Goal: Use online tool/utility: Utilize a website feature to perform a specific function

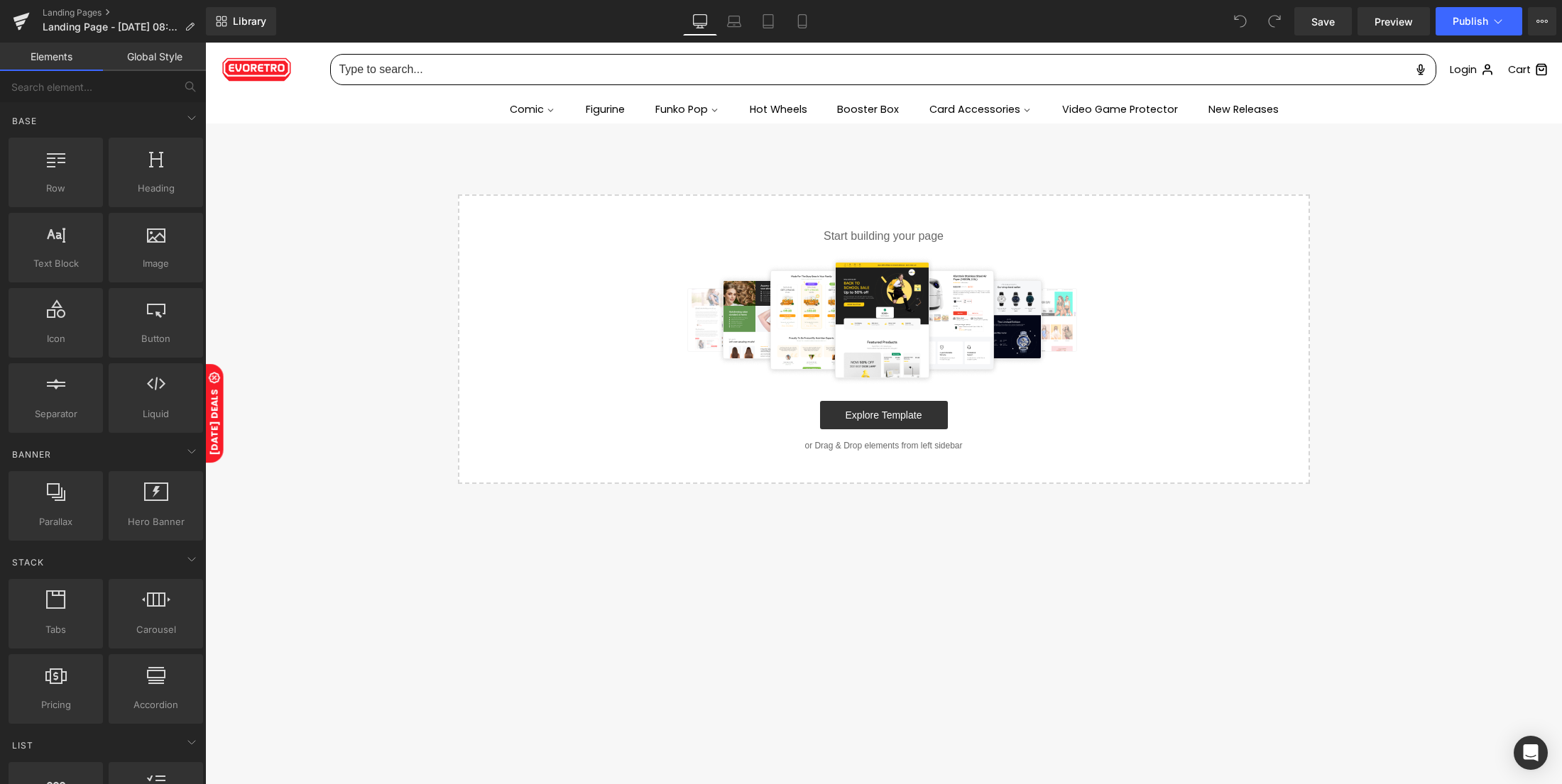
click at [433, 336] on div "Select your layout" at bounding box center [884, 339] width 1357 height 289
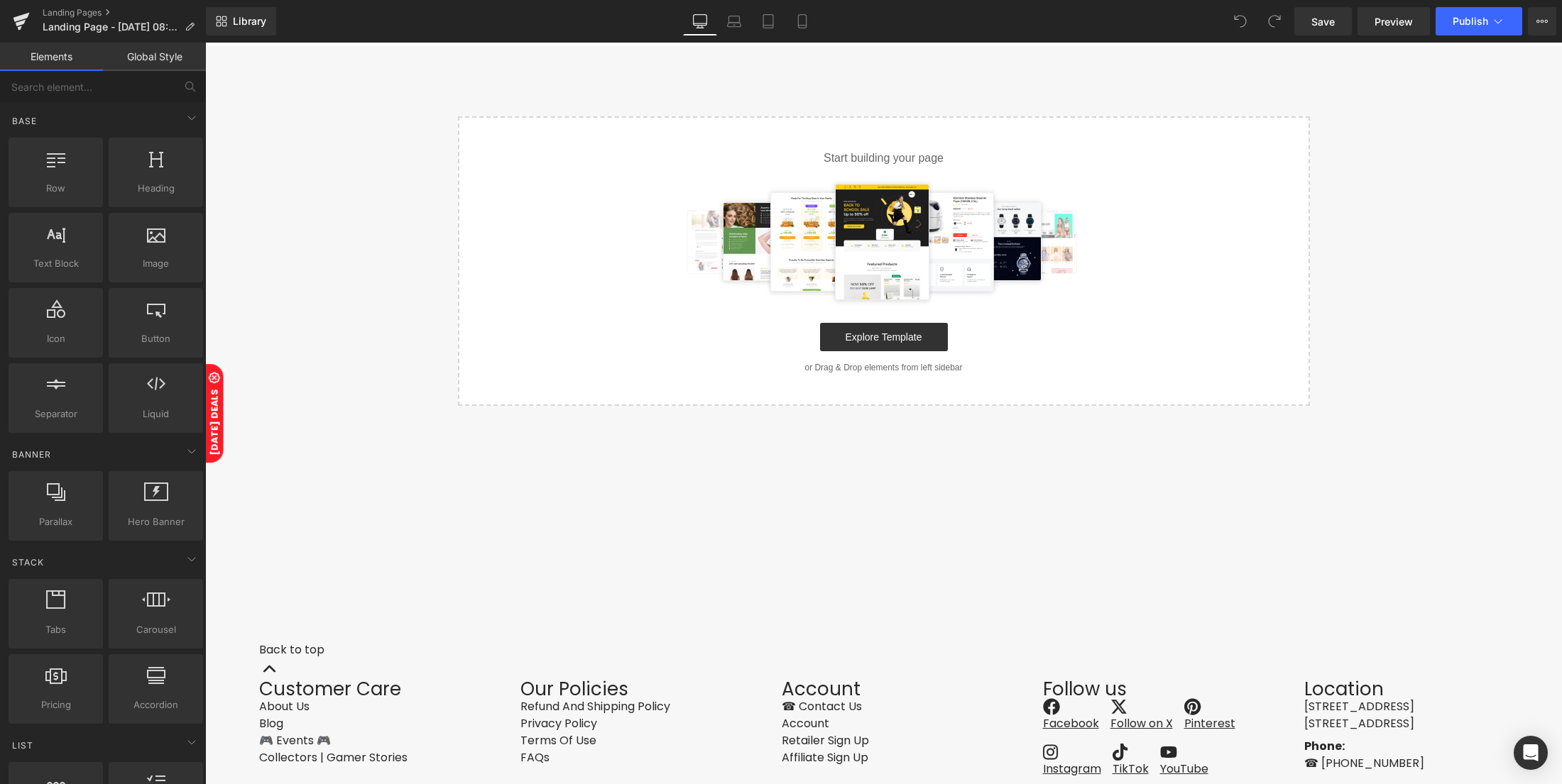
scroll to position [127, 0]
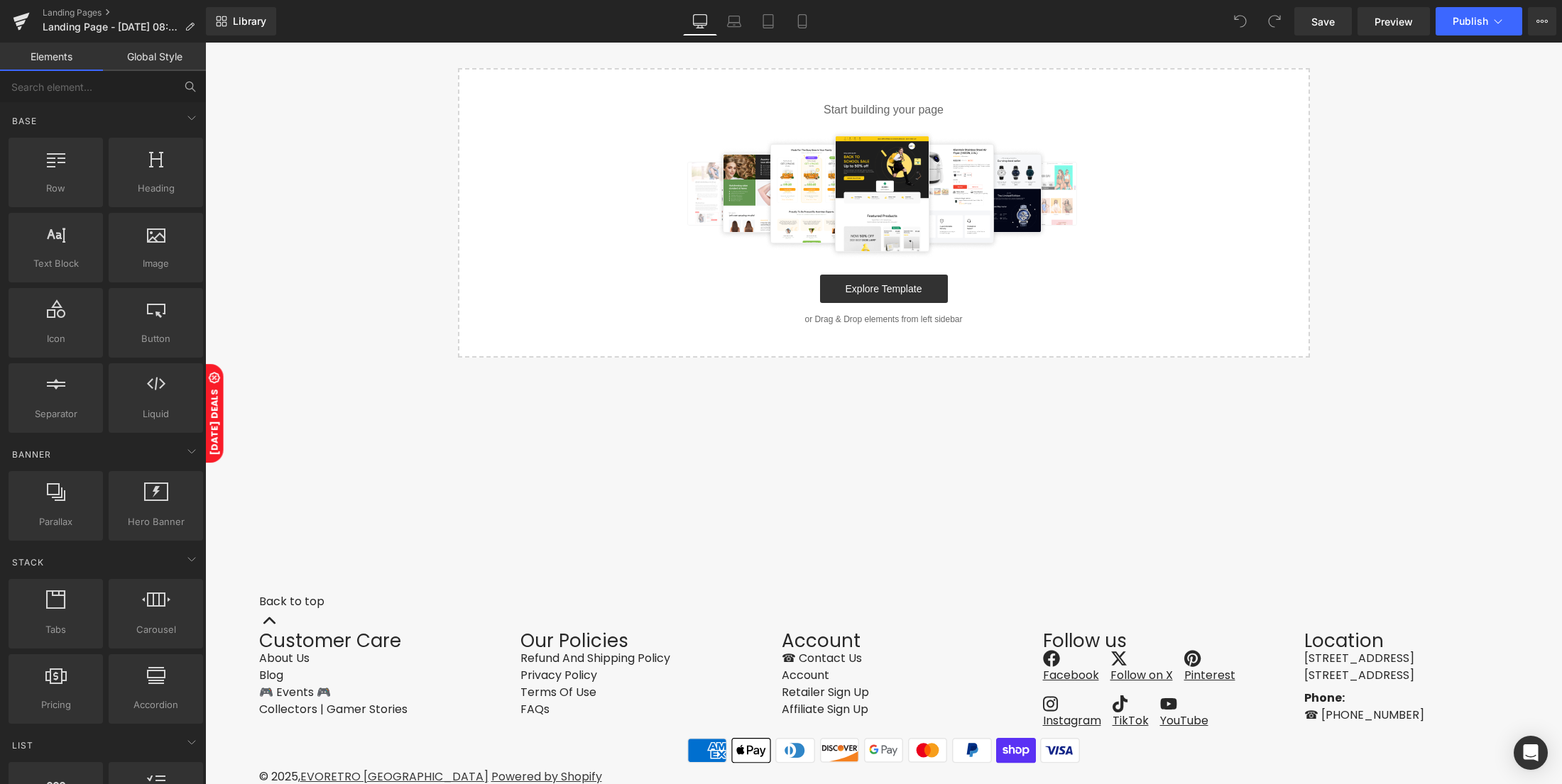
click at [188, 85] on icon at bounding box center [190, 86] width 13 height 13
click at [125, 74] on input "text" at bounding box center [87, 86] width 174 height 31
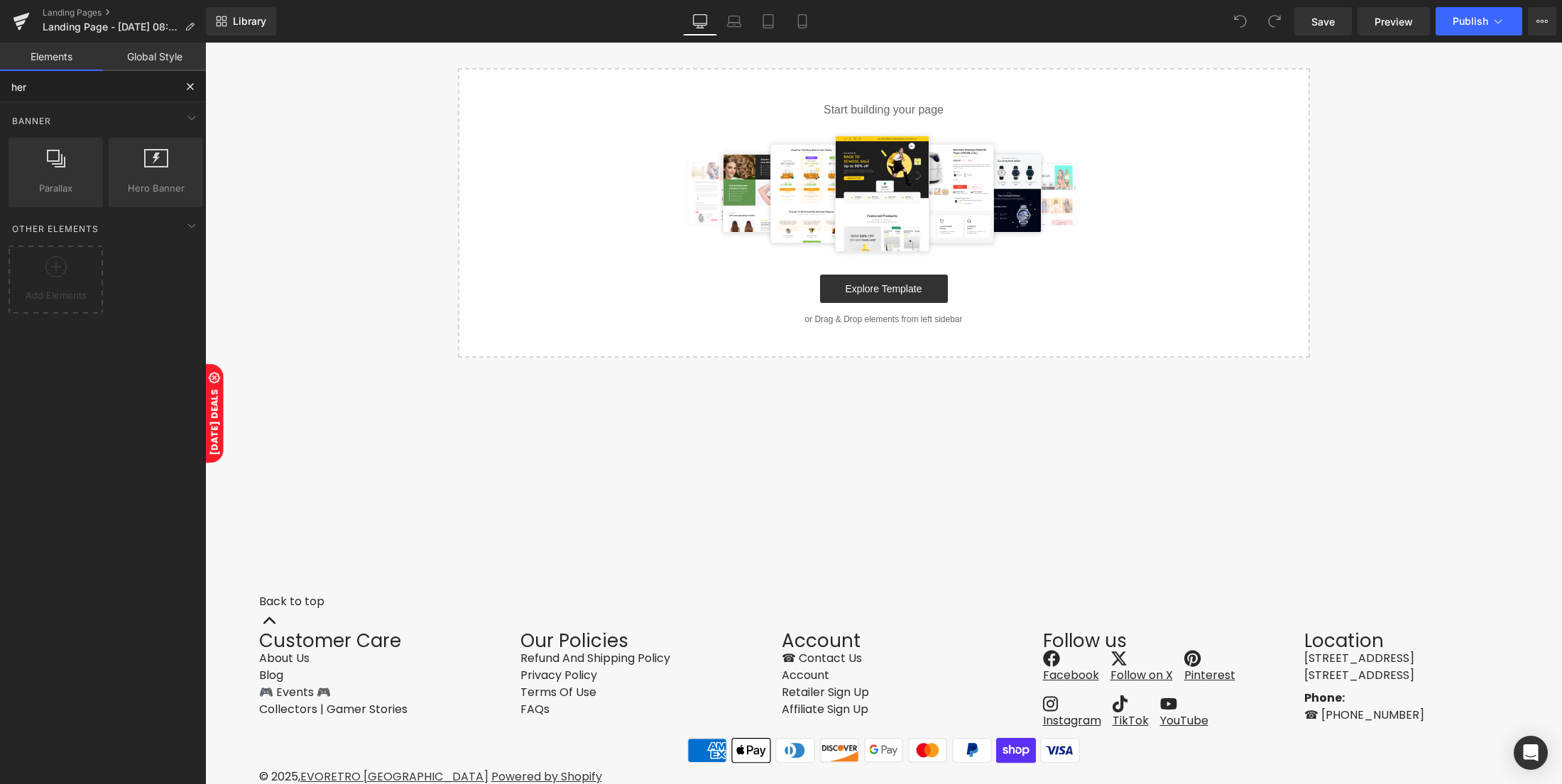
type input "herp"
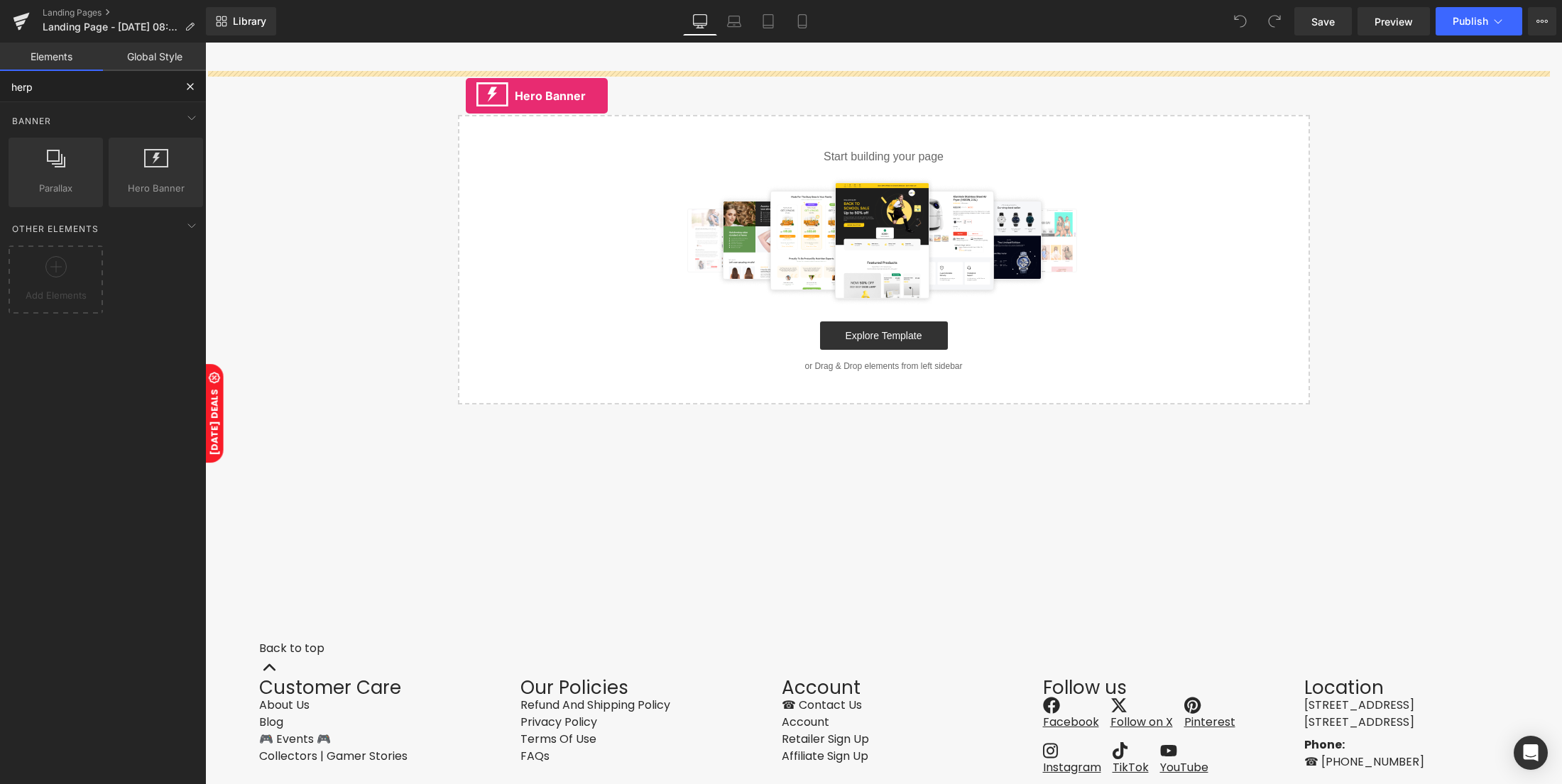
scroll to position [52, 0]
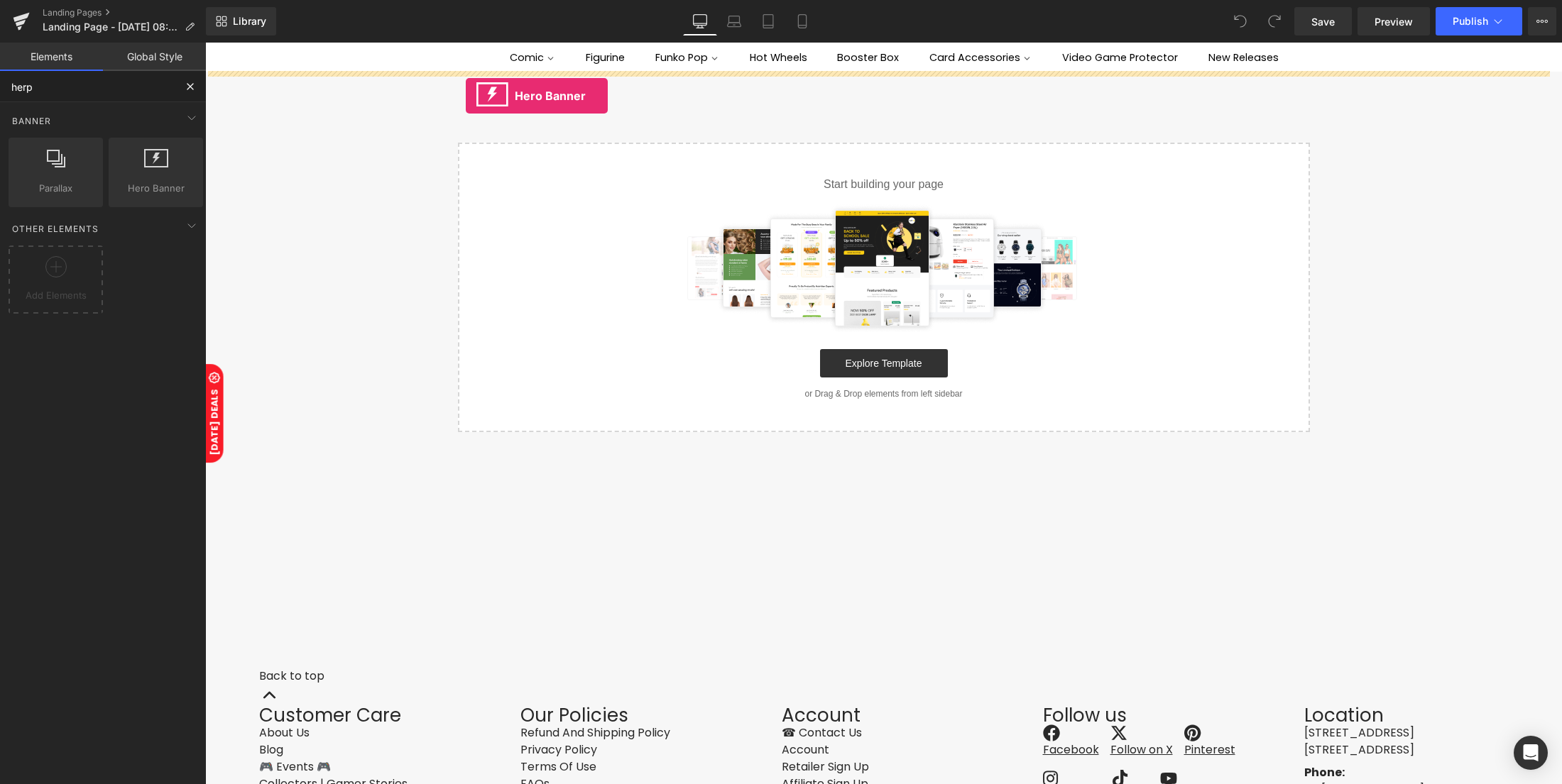
drag, startPoint x: 347, startPoint y: 230, endPoint x: 466, endPoint y: 81, distance: 190.7
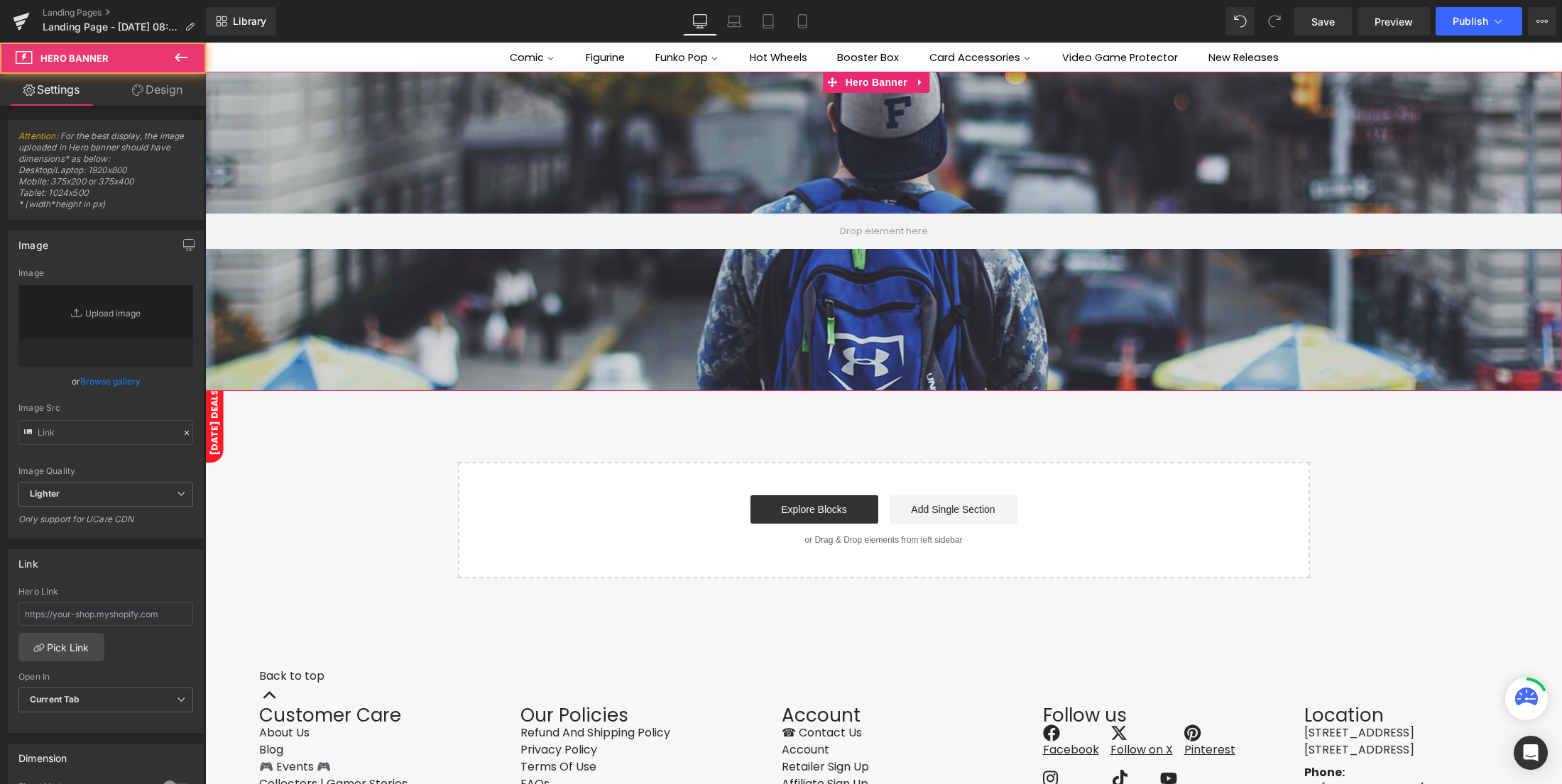
type input "[URL][DOMAIN_NAME]"
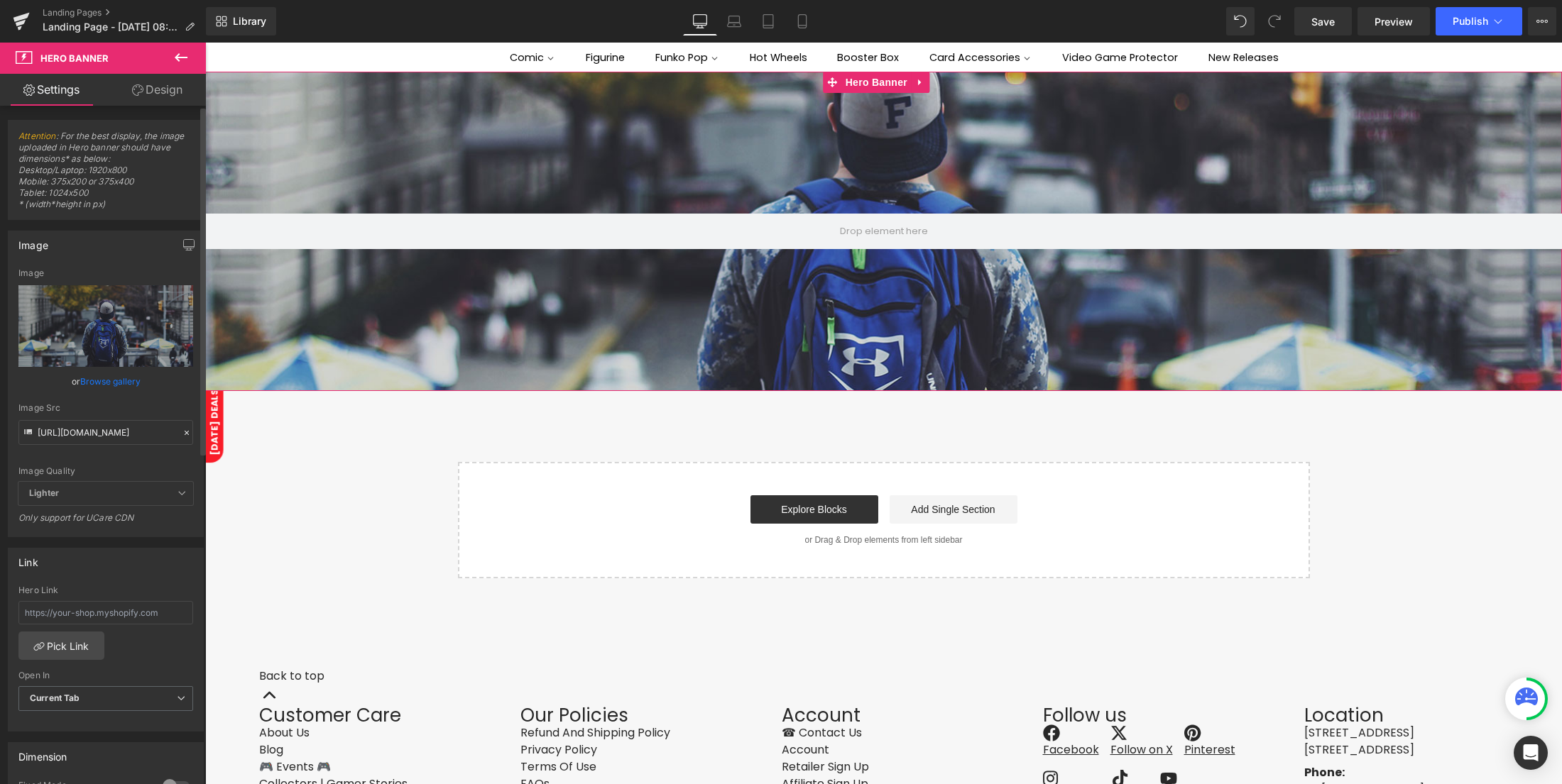
click at [182, 430] on icon at bounding box center [186, 433] width 10 height 10
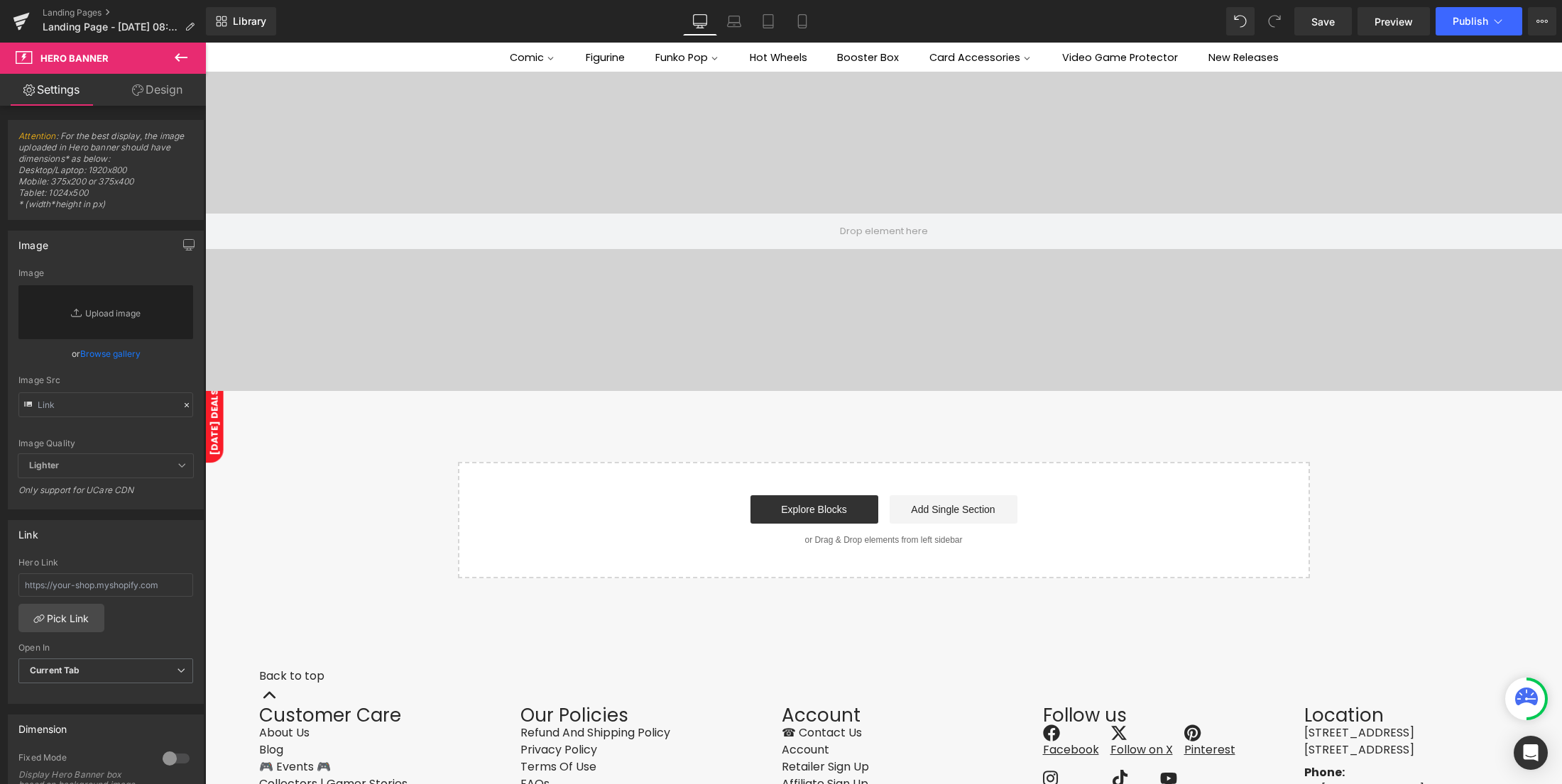
click at [174, 61] on icon at bounding box center [181, 58] width 17 height 17
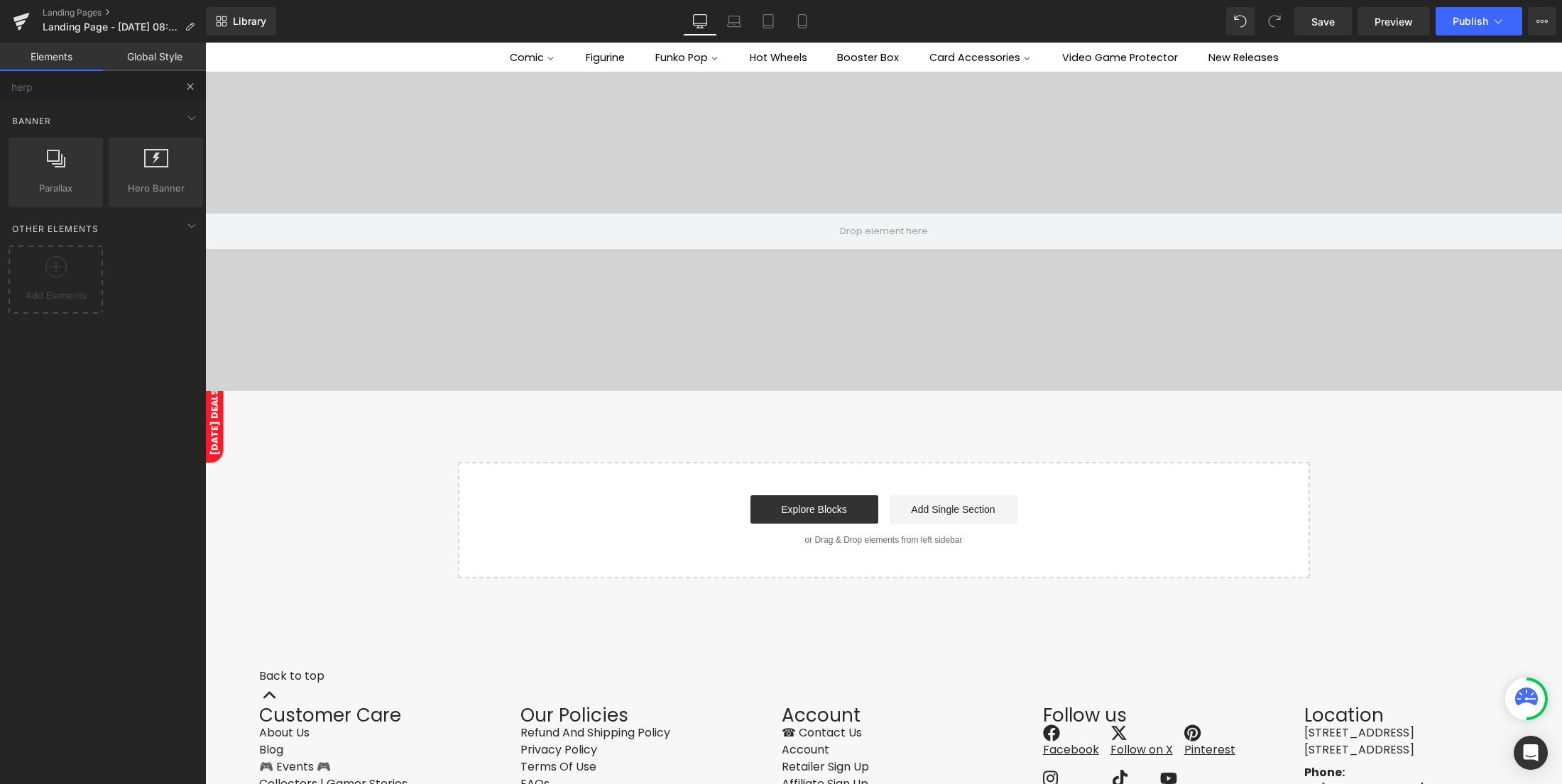
click at [179, 92] on button at bounding box center [189, 86] width 31 height 31
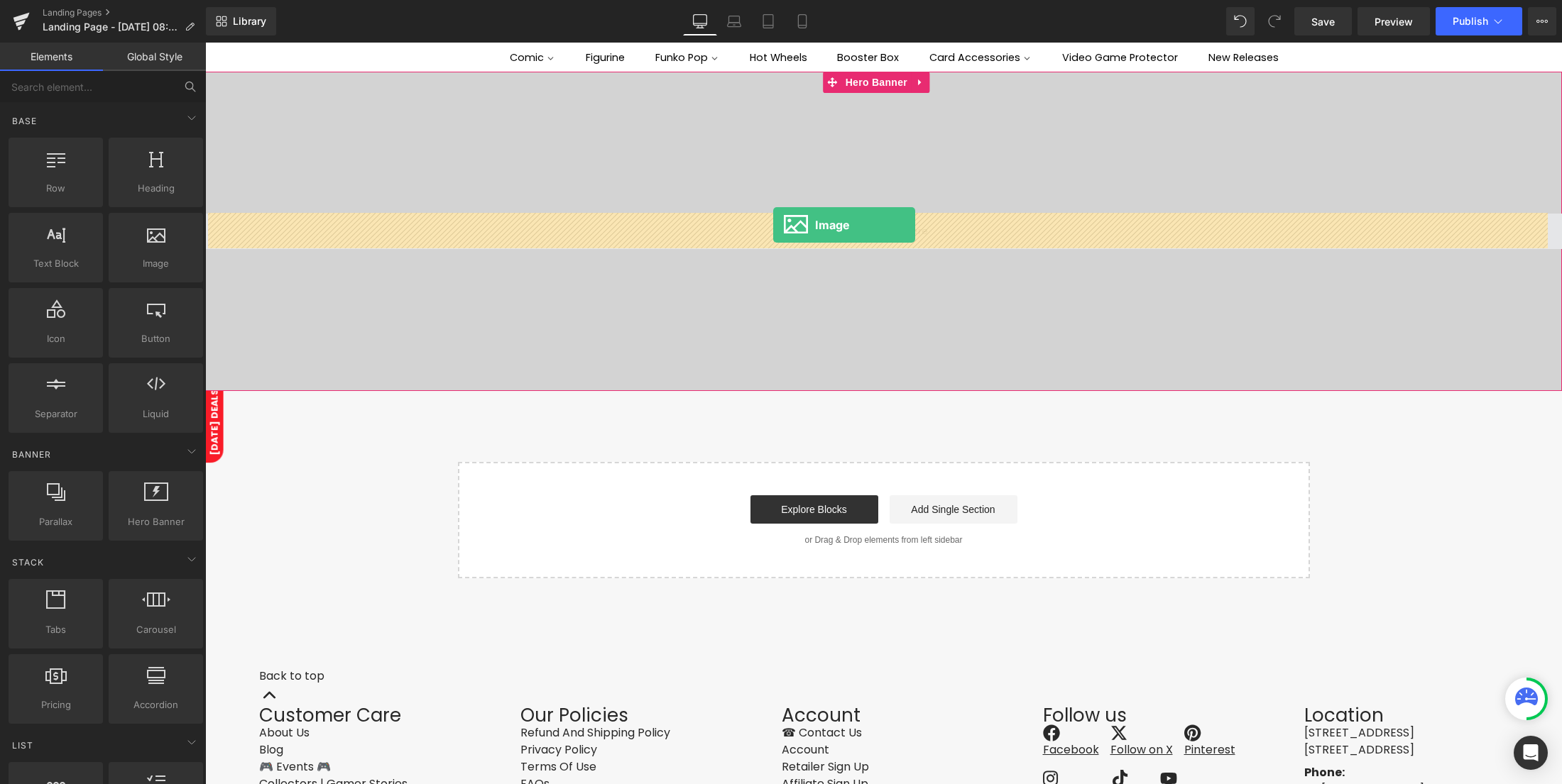
drag, startPoint x: 363, startPoint y: 292, endPoint x: 772, endPoint y: 225, distance: 414.5
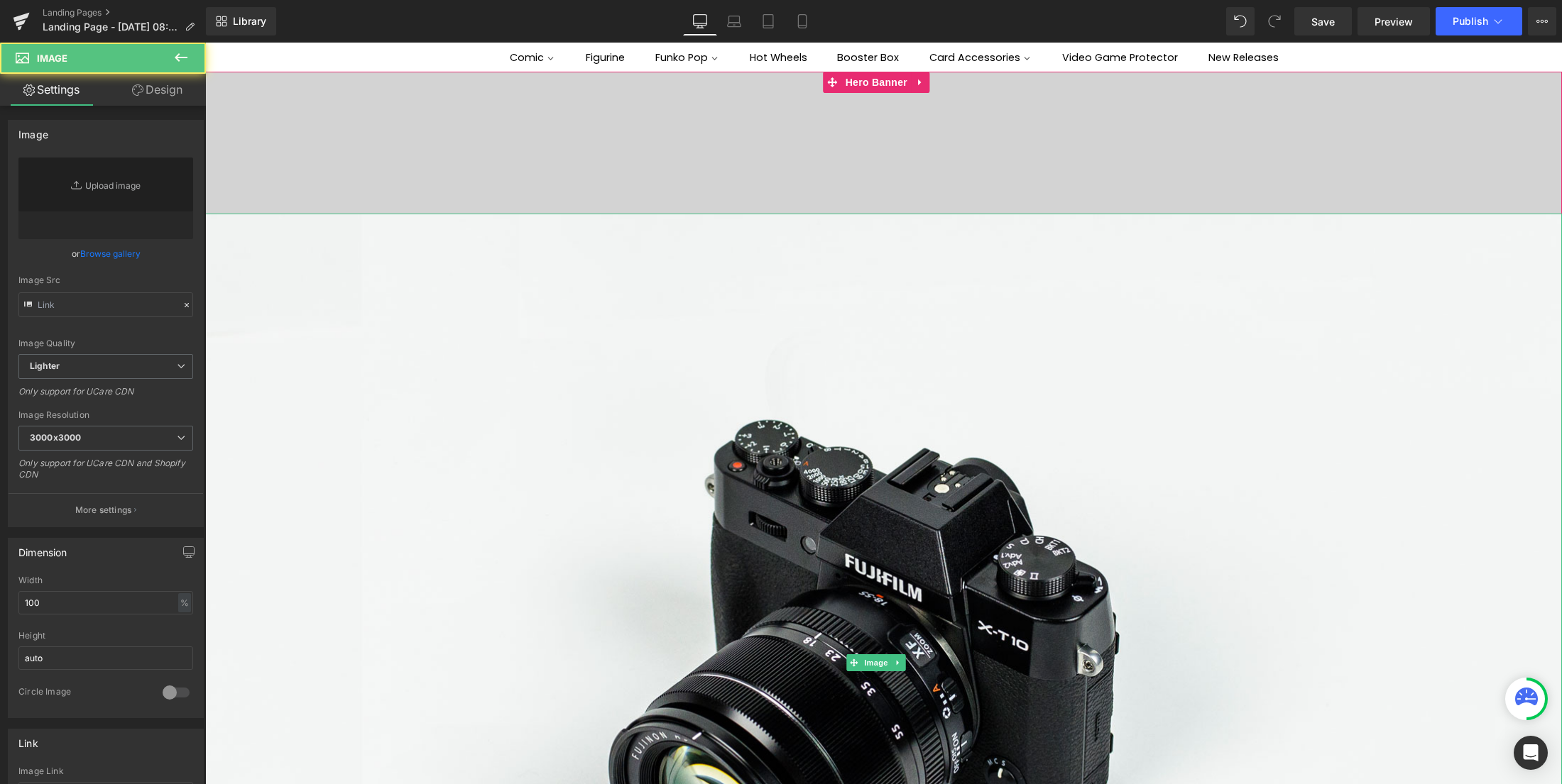
type input "//[DOMAIN_NAME][URL]"
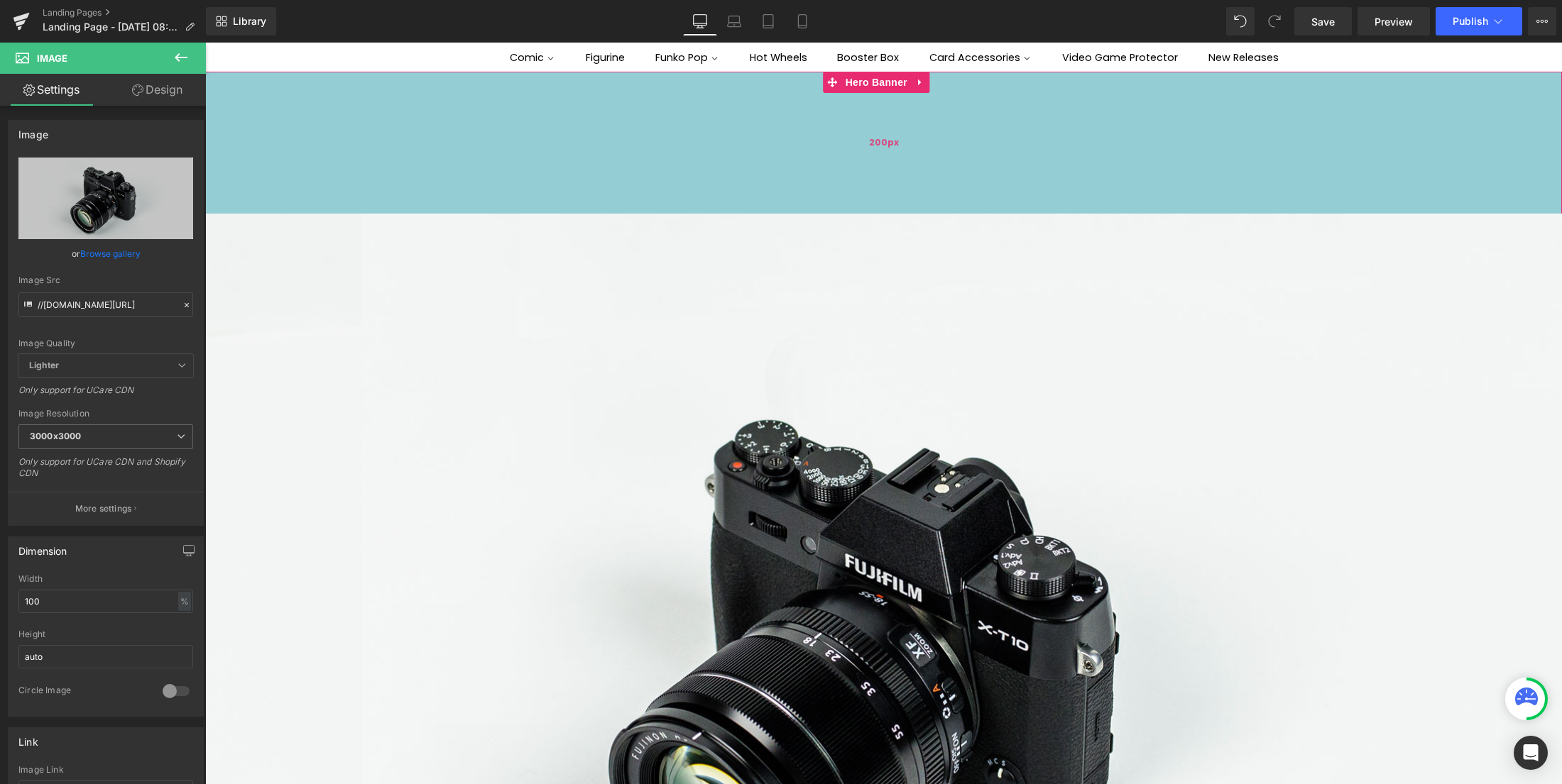
drag, startPoint x: 781, startPoint y: 216, endPoint x: 790, endPoint y: 92, distance: 124.3
click at [790, 92] on div "Image Hero Banner 200px 200px" at bounding box center [884, 663] width 1357 height 1182
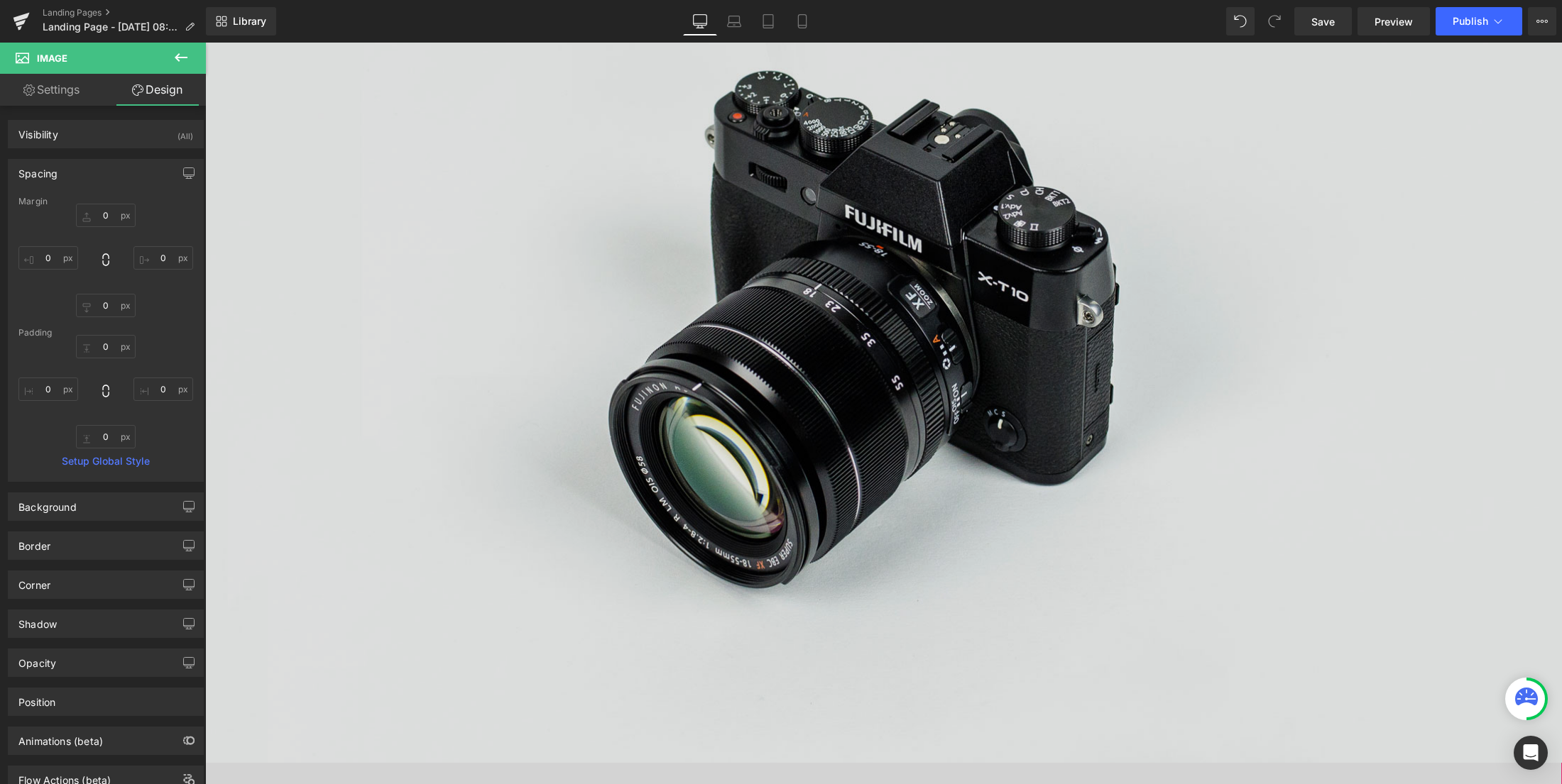
scroll to position [430, 0]
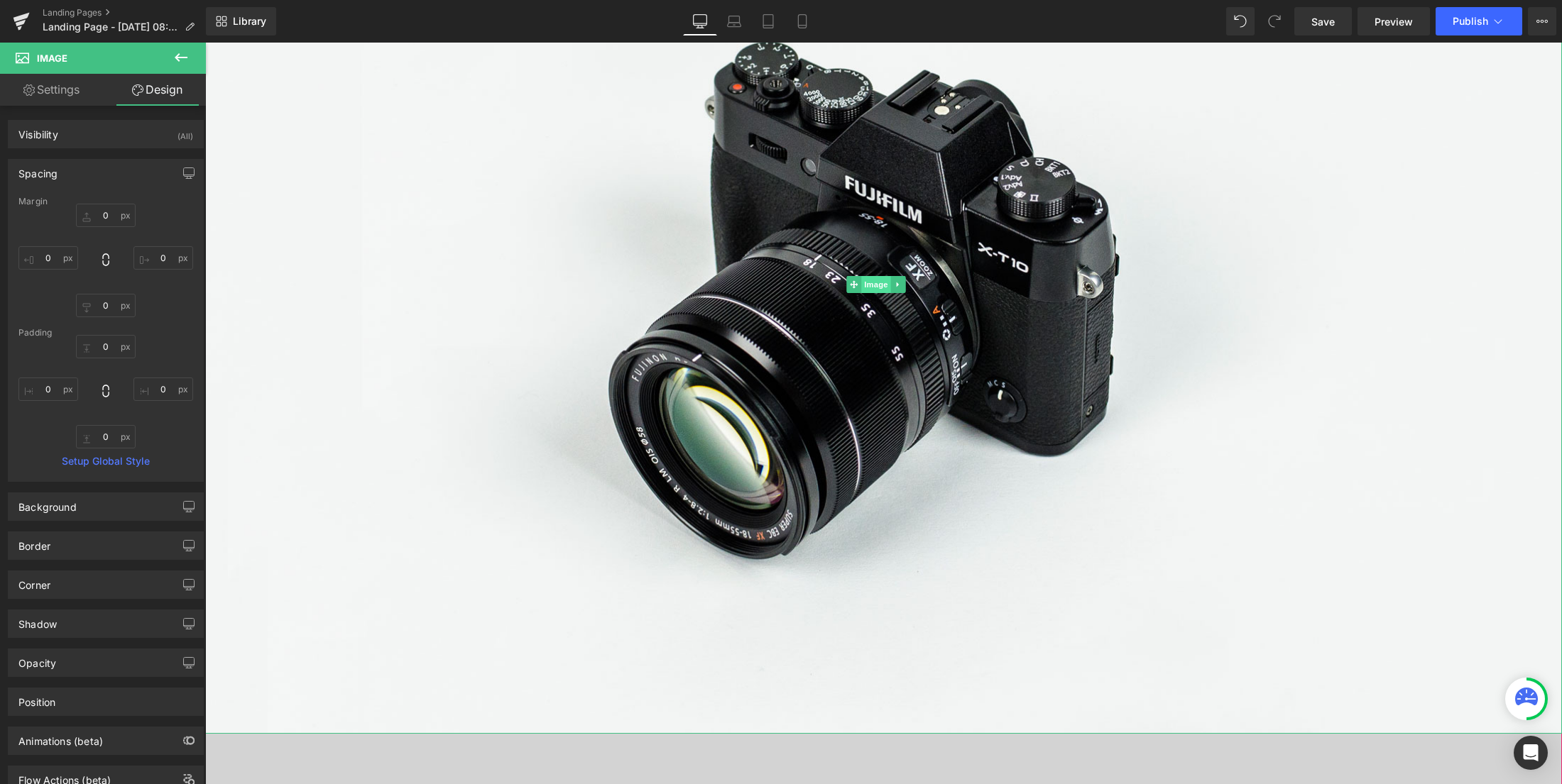
click at [865, 283] on span "Image" at bounding box center [876, 284] width 30 height 17
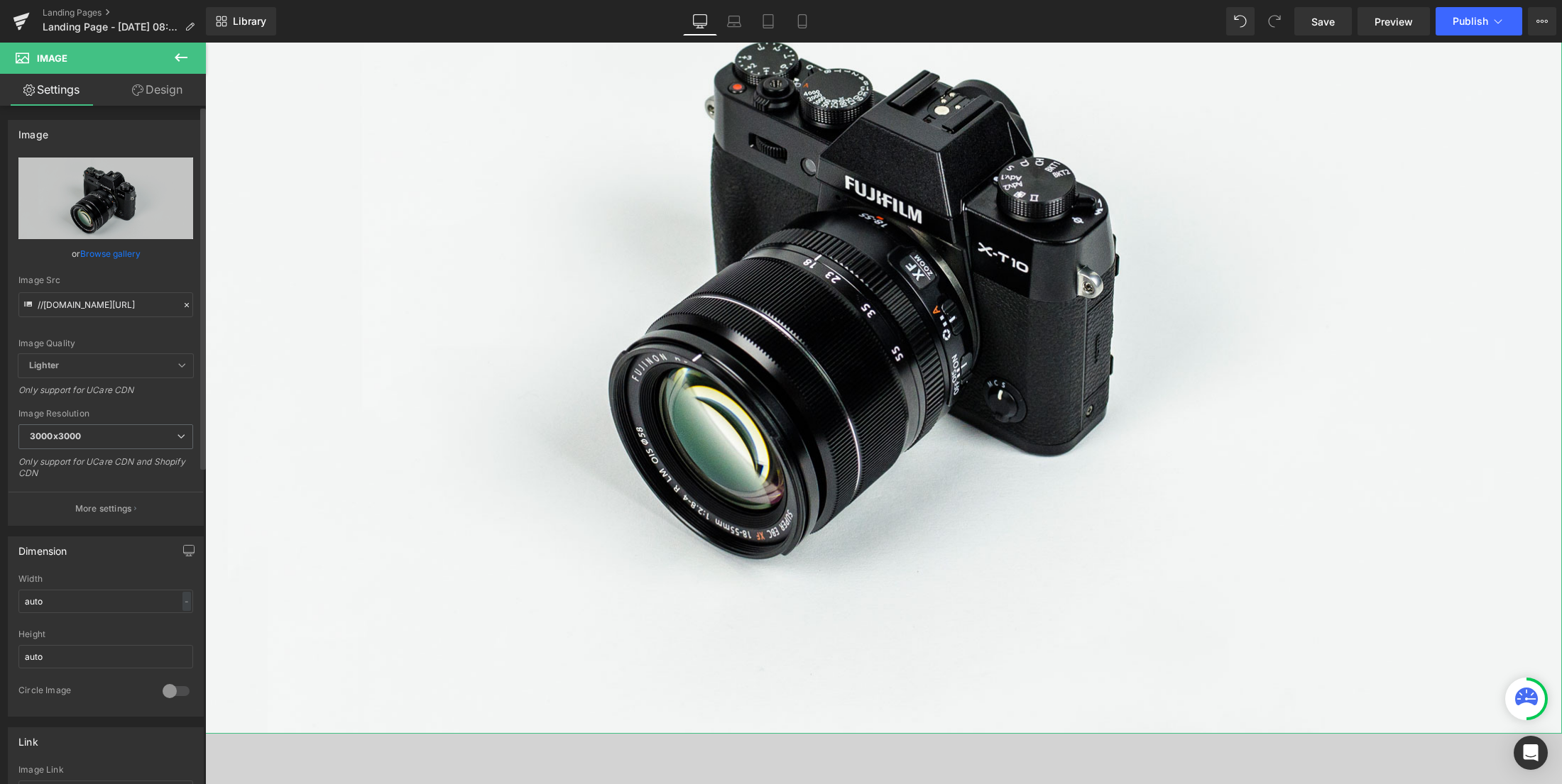
click at [182, 302] on icon at bounding box center [186, 305] width 10 height 10
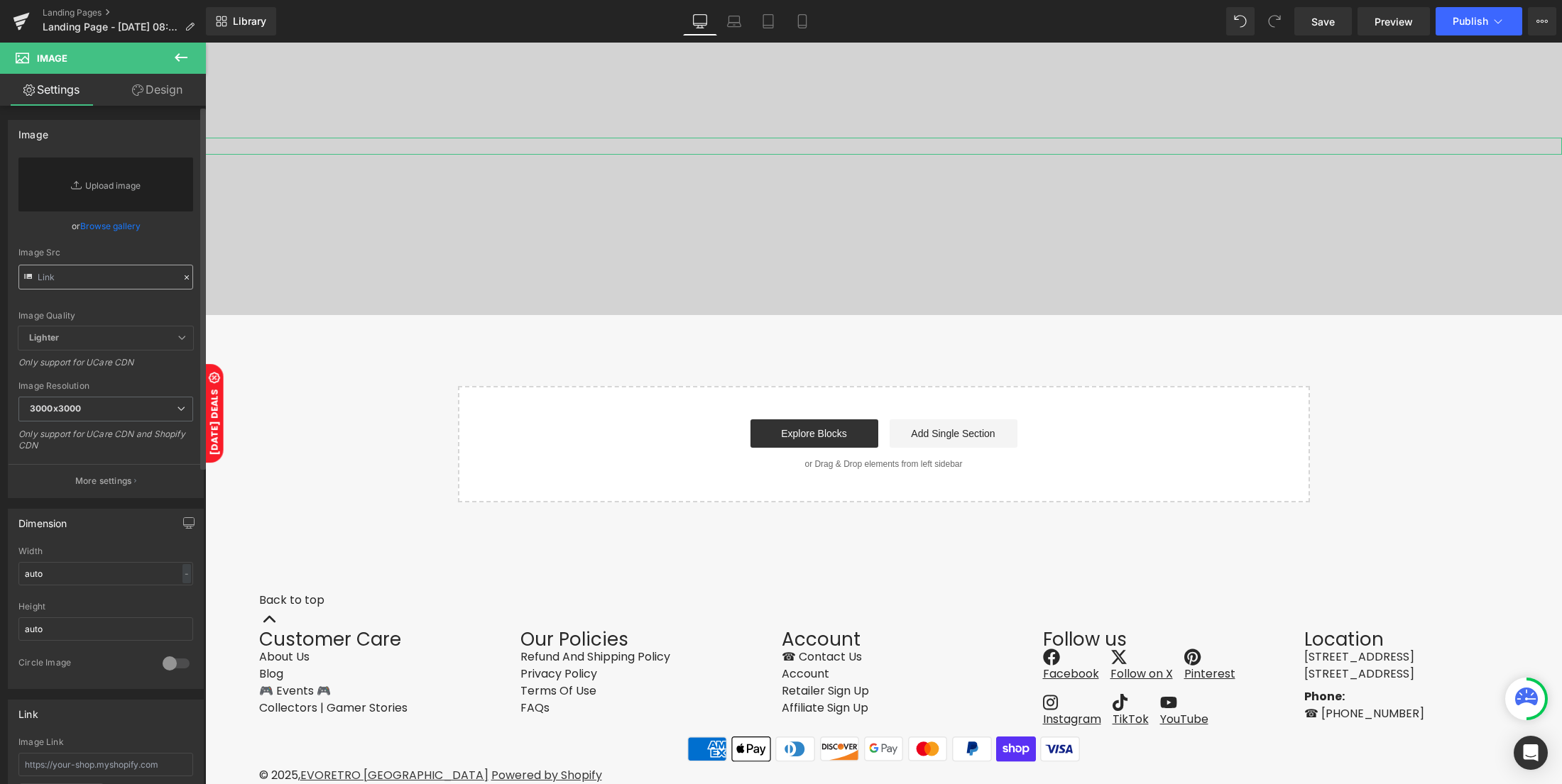
scroll to position [127, 0]
click at [123, 285] on input "text" at bounding box center [105, 276] width 174 height 25
paste input "[URL][DOMAIN_NAME]"
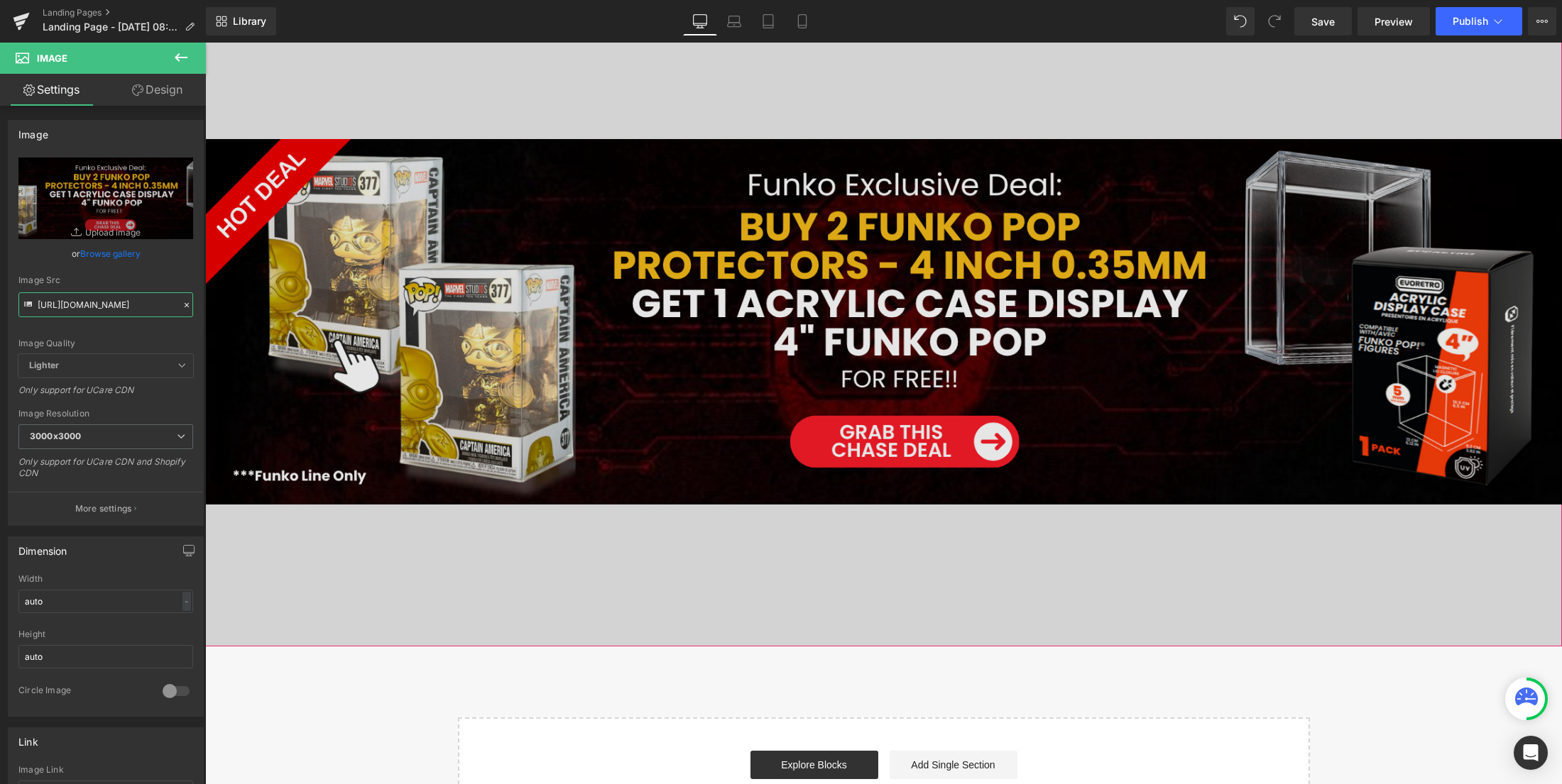
scroll to position [101, 0]
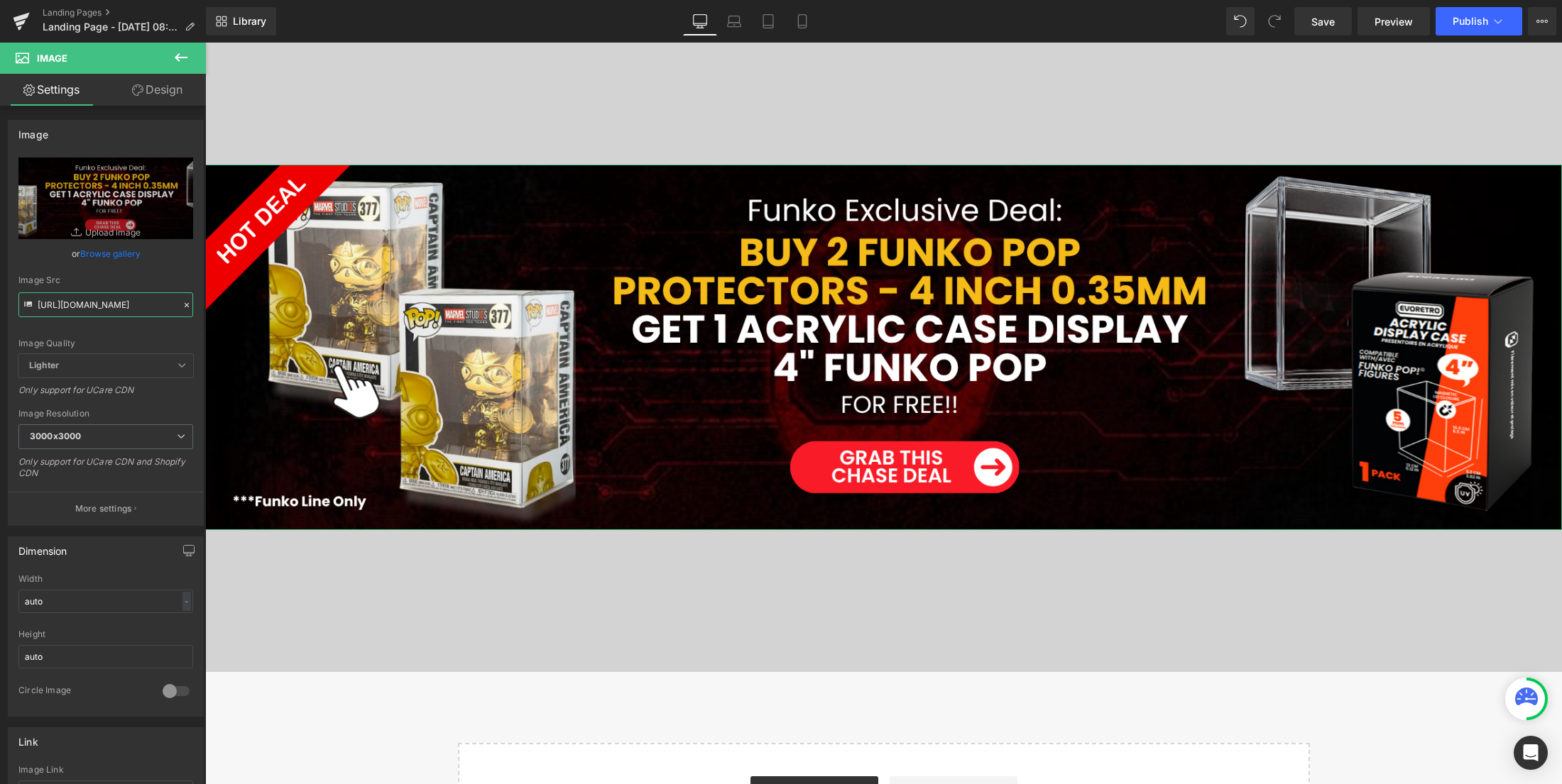
type input "[URL][DOMAIN_NAME]"
click at [169, 92] on link "Design" at bounding box center [158, 89] width 103 height 32
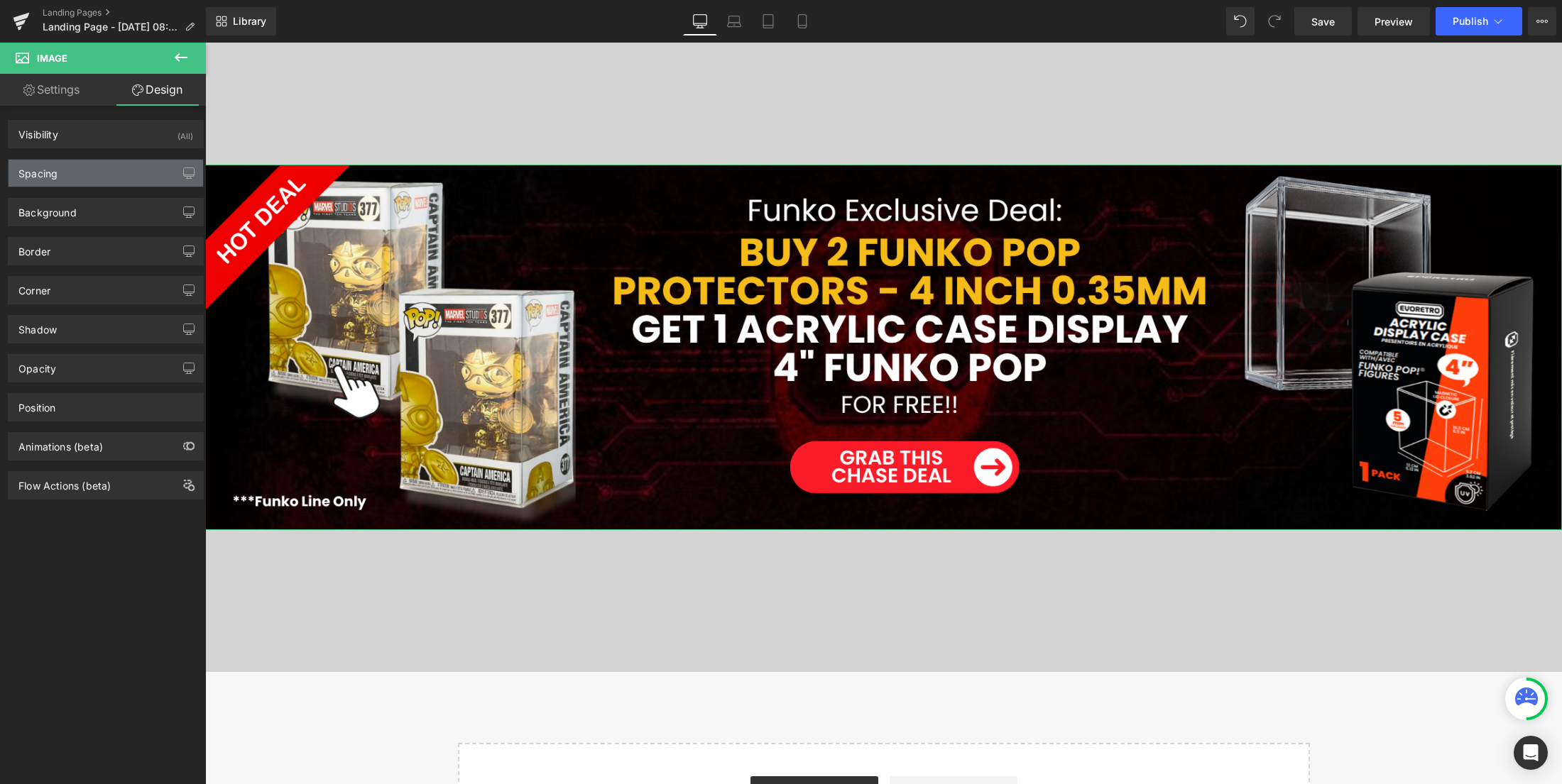
click at [96, 161] on div "Spacing" at bounding box center [105, 173] width 195 height 27
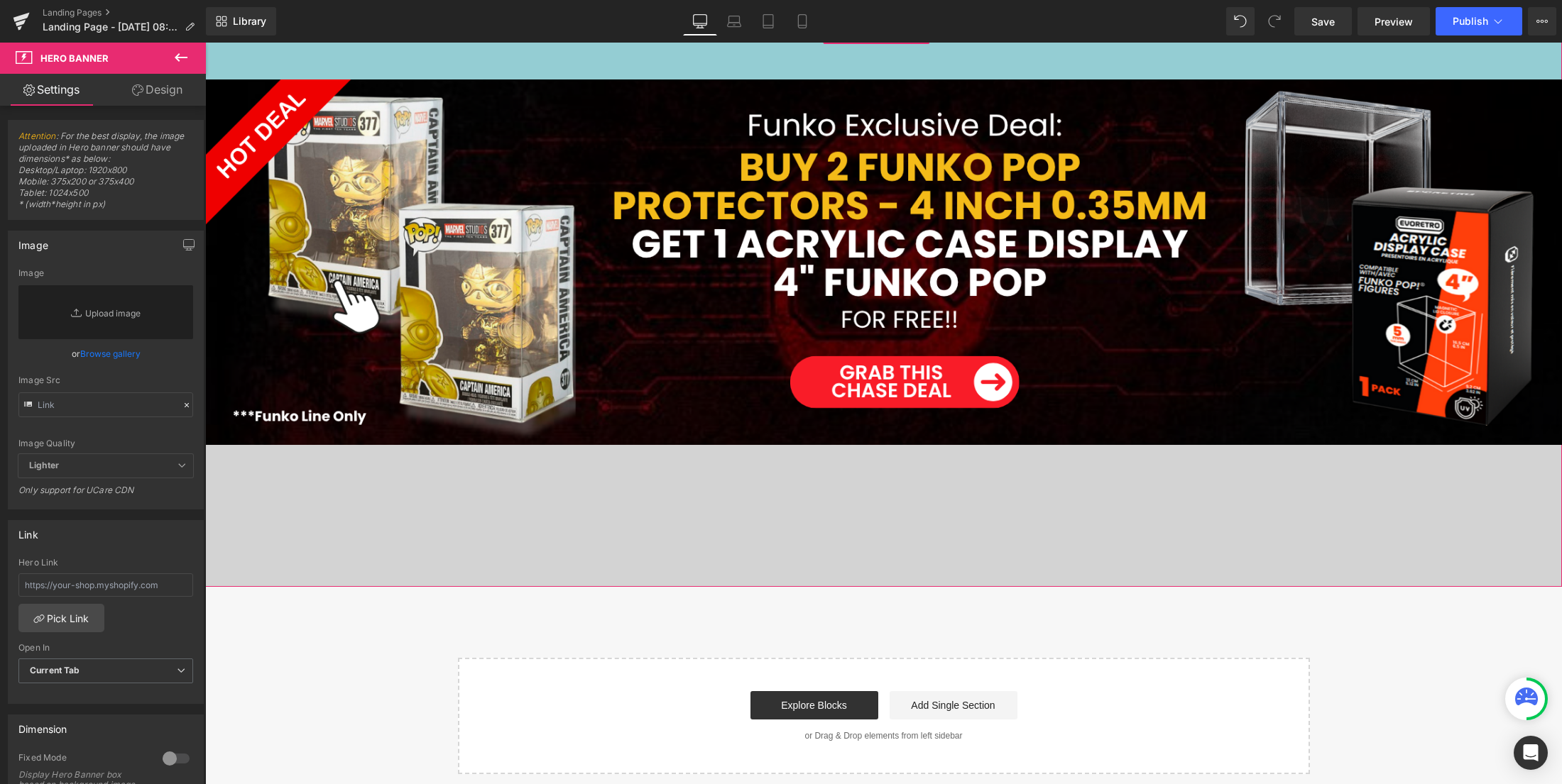
drag, startPoint x: 665, startPoint y: 128, endPoint x: 692, endPoint y: 12, distance: 119.1
click at [692, 12] on html at bounding box center [884, 465] width 1357 height 1048
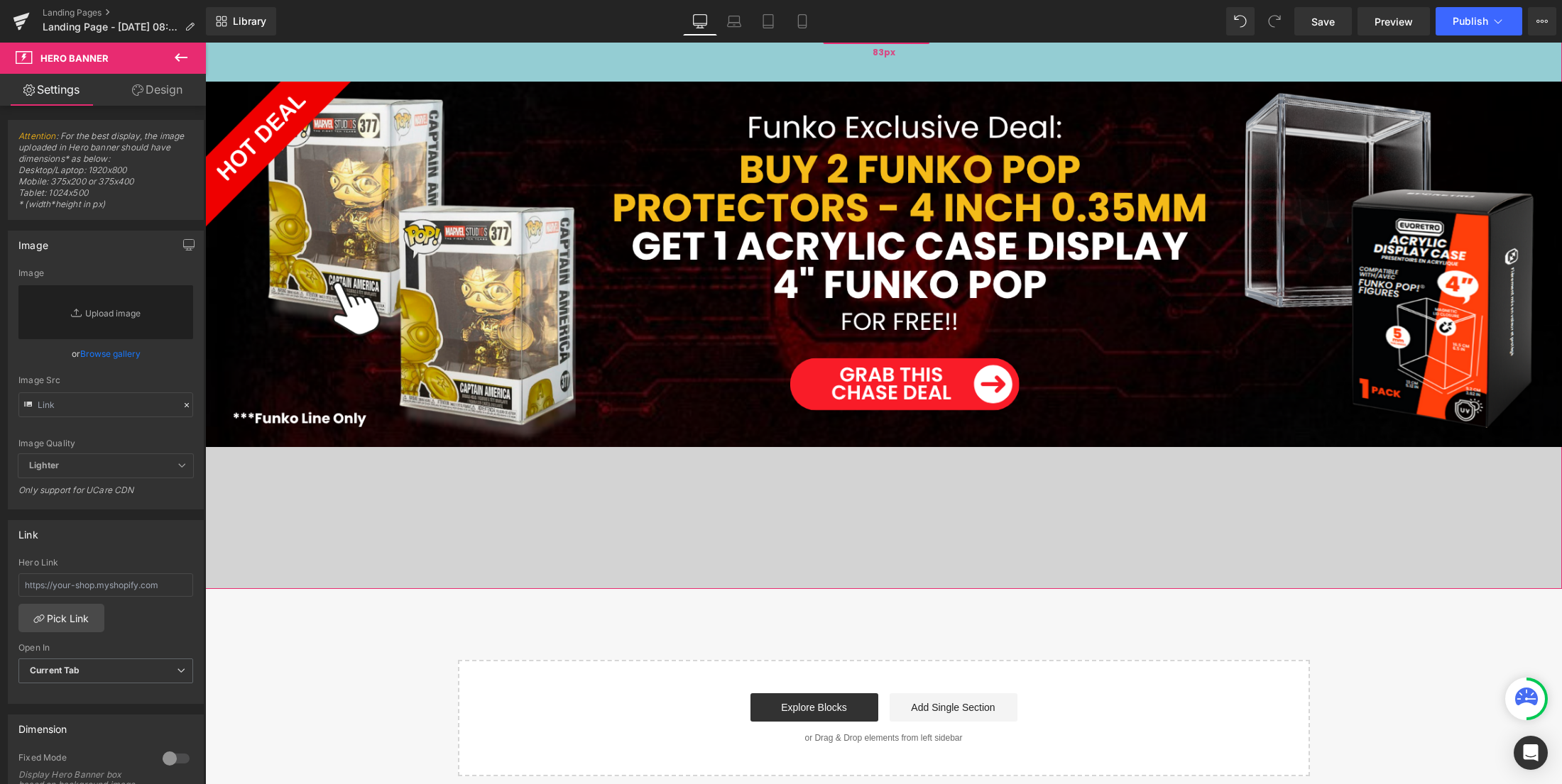
click at [839, 44] on div "83px" at bounding box center [884, 52] width 1357 height 59
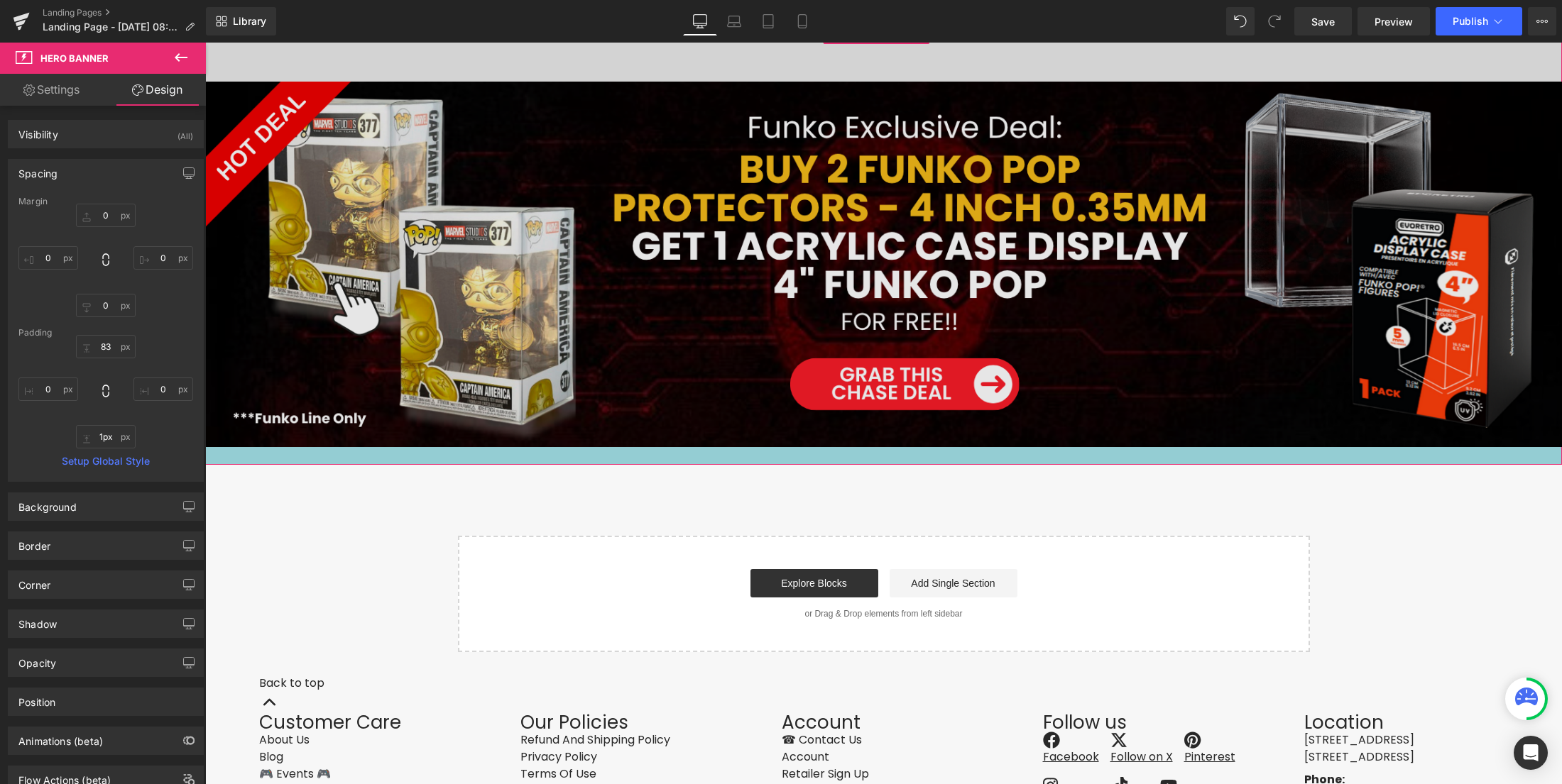
type input "0px"
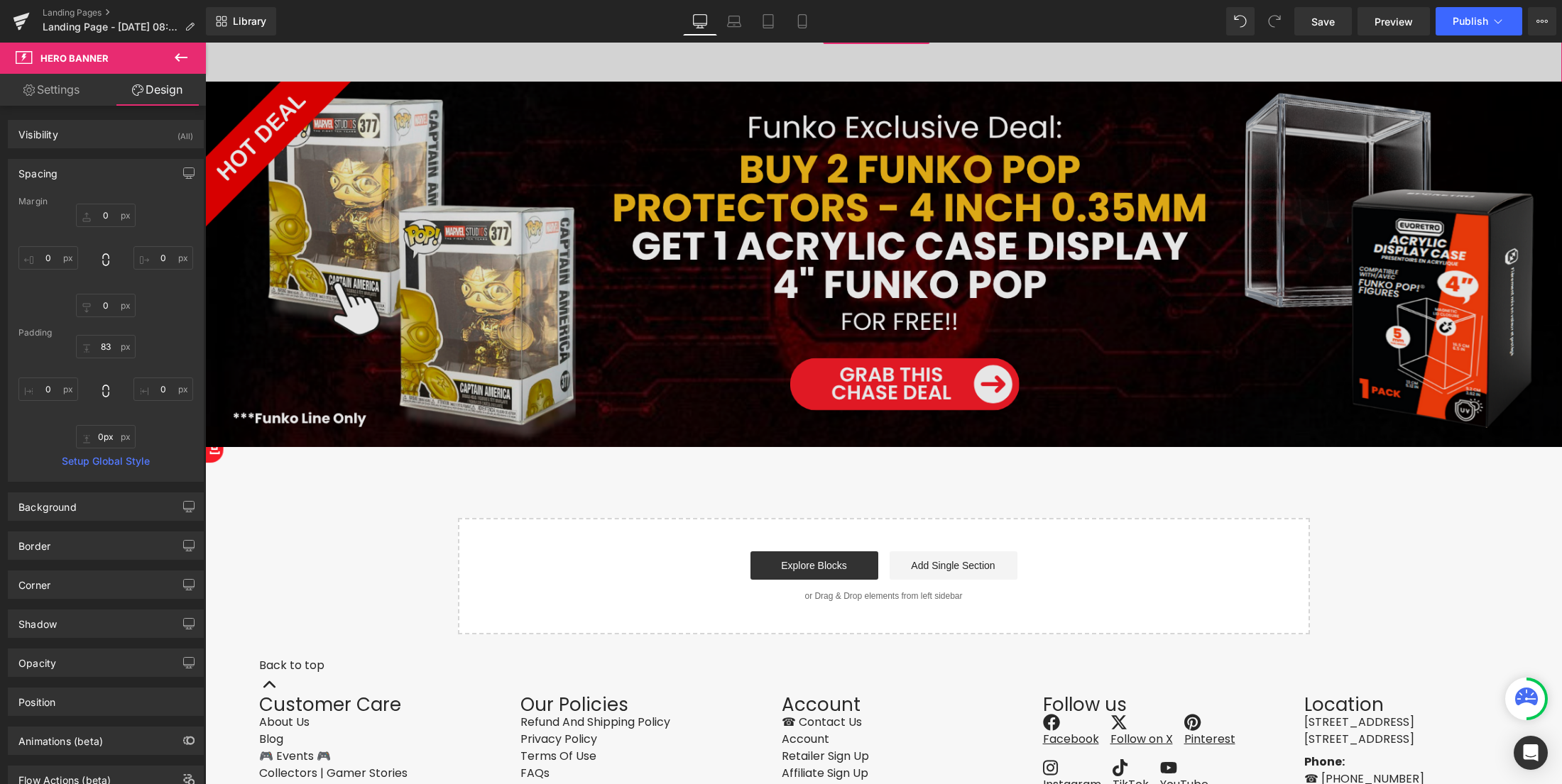
drag, startPoint x: 1003, startPoint y: 510, endPoint x: 1006, endPoint y: 358, distance: 152.0
click at [1006, 358] on div "Image Hero Banner 83px" at bounding box center [884, 235] width 1357 height 424
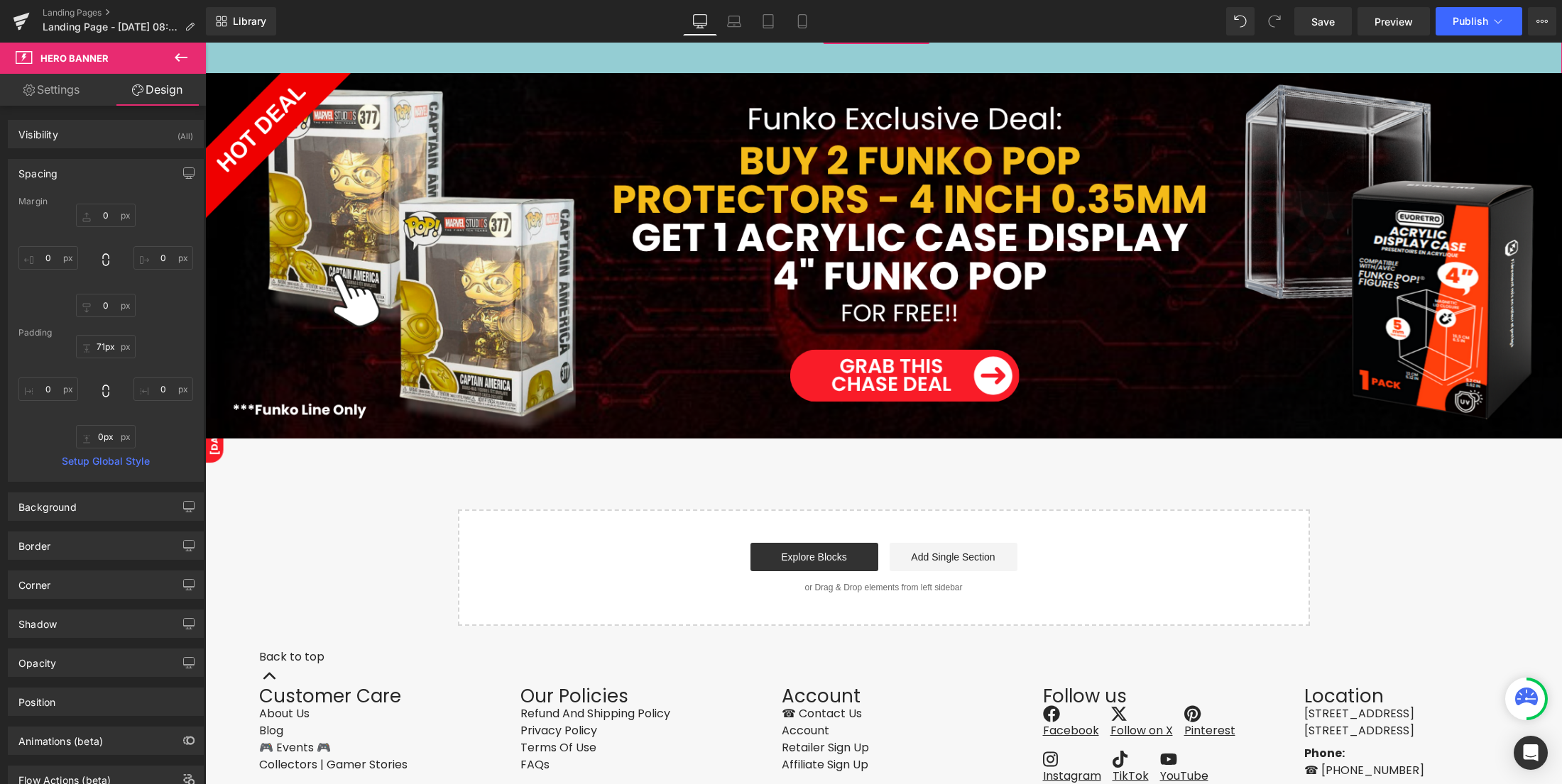
drag, startPoint x: 1032, startPoint y: 51, endPoint x: 1037, endPoint y: -5, distance: 56.2
click at [1037, 0] on html at bounding box center [884, 391] width 1357 height 899
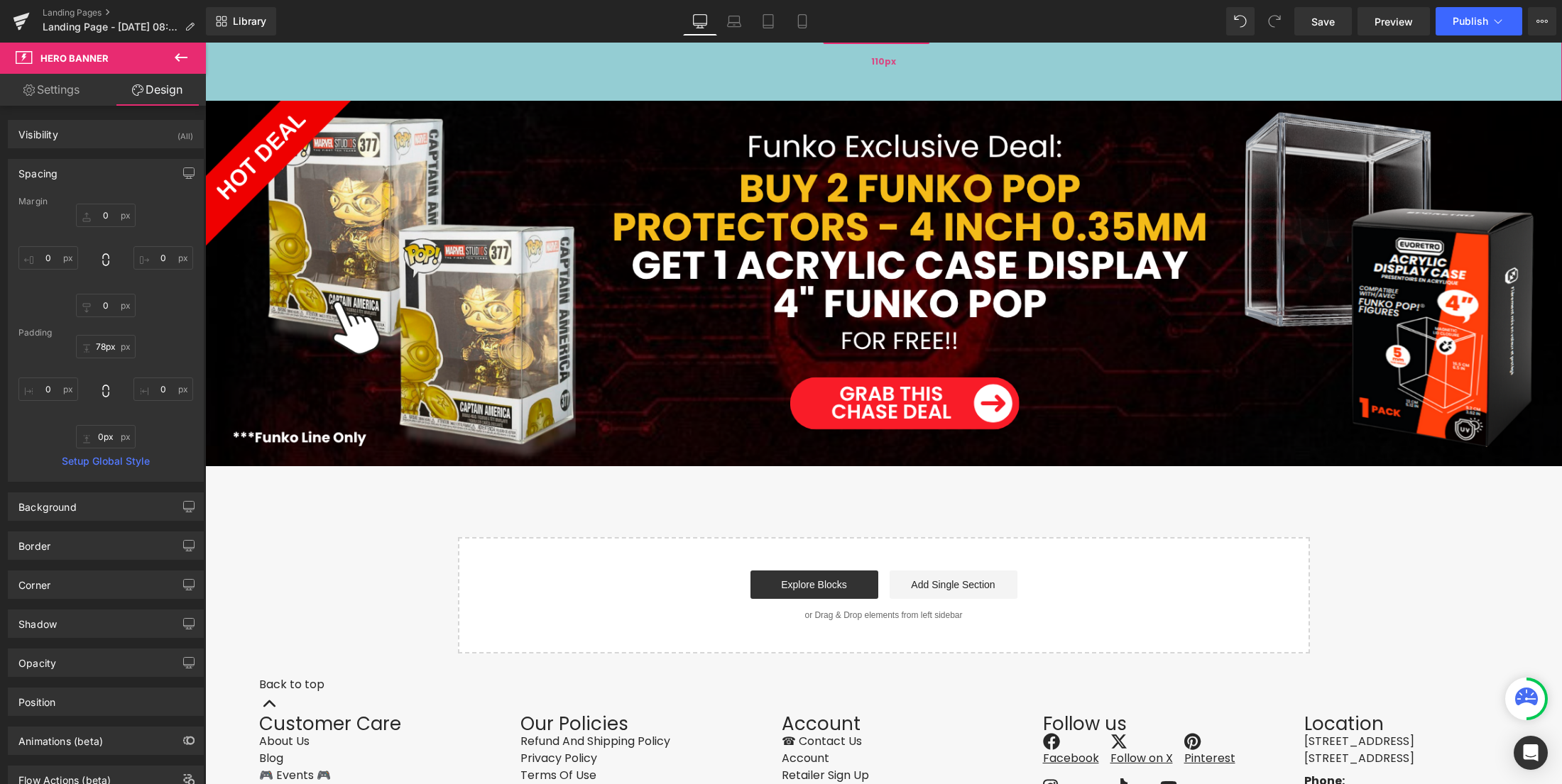
type input "74px"
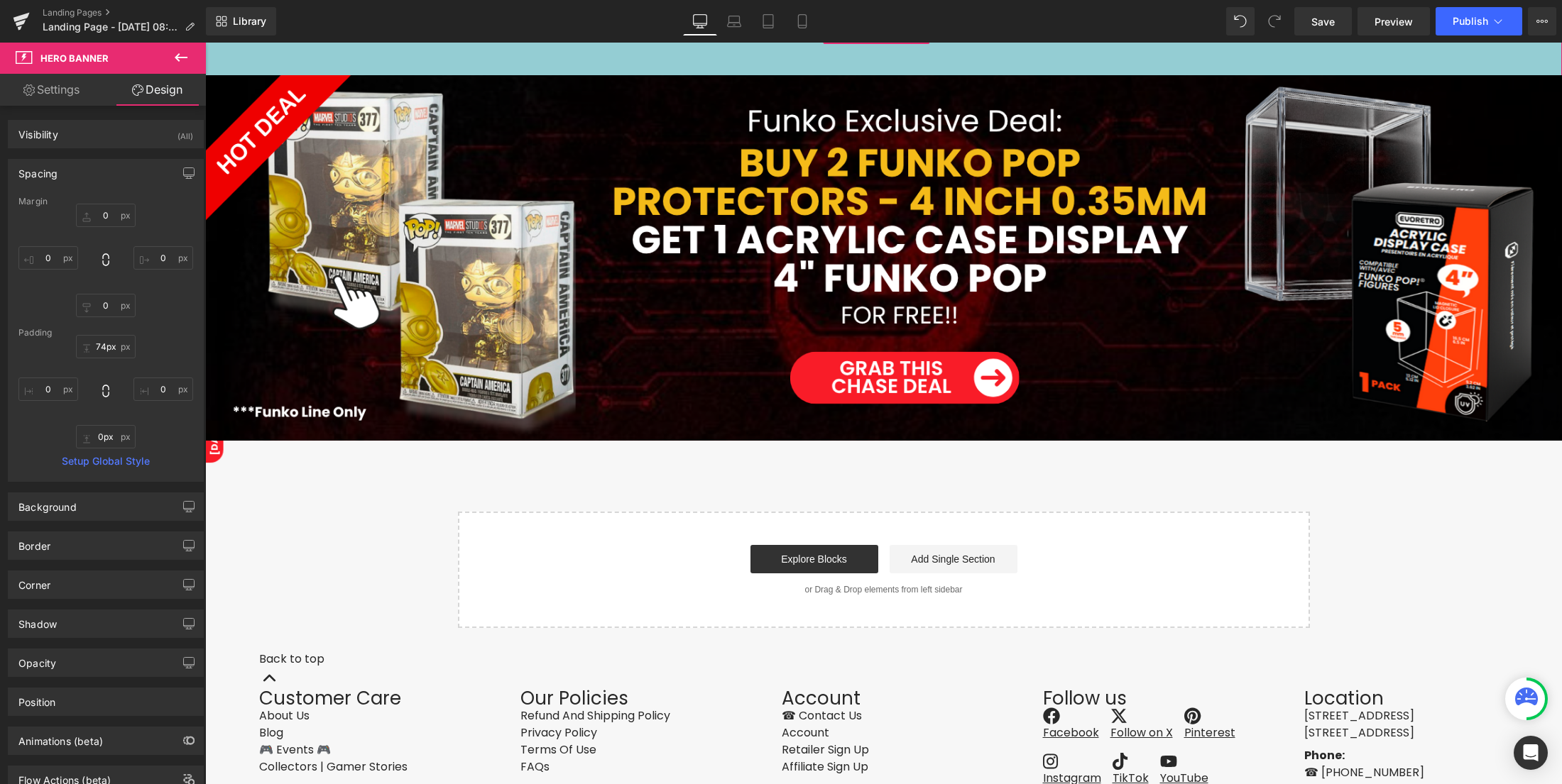
click at [1081, 20] on div "Library Desktop Desktop Laptop Tablet Mobile Save Preview Publish Scheduled Vie…" at bounding box center [884, 20] width 1356 height 28
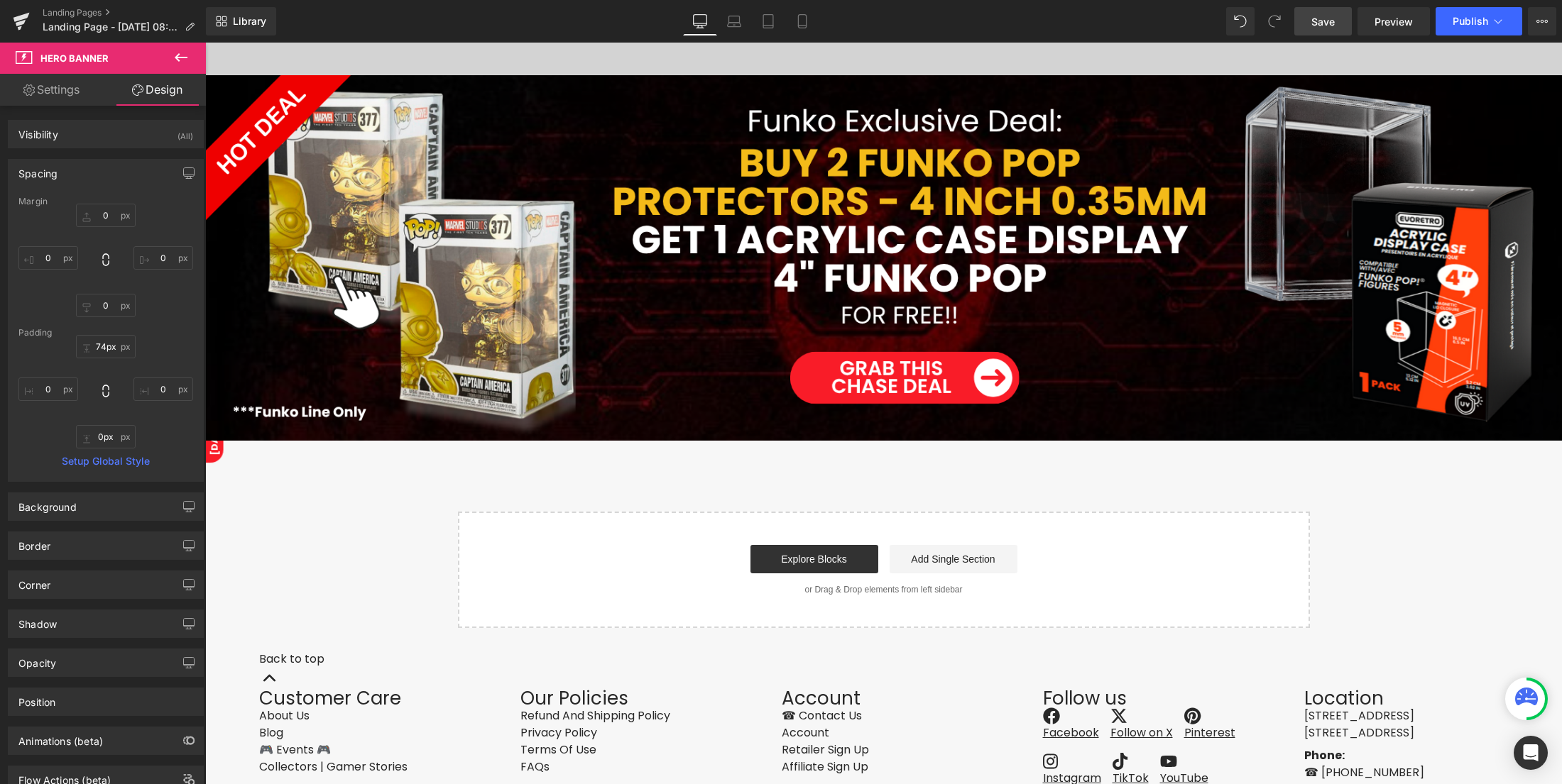
click at [1310, 27] on link "Save" at bounding box center [1323, 20] width 58 height 28
click at [1401, 17] on span "Preview" at bounding box center [1394, 22] width 39 height 15
drag, startPoint x: 179, startPoint y: 58, endPoint x: 111, endPoint y: 58, distance: 68.0
click at [179, 58] on icon at bounding box center [180, 57] width 13 height 8
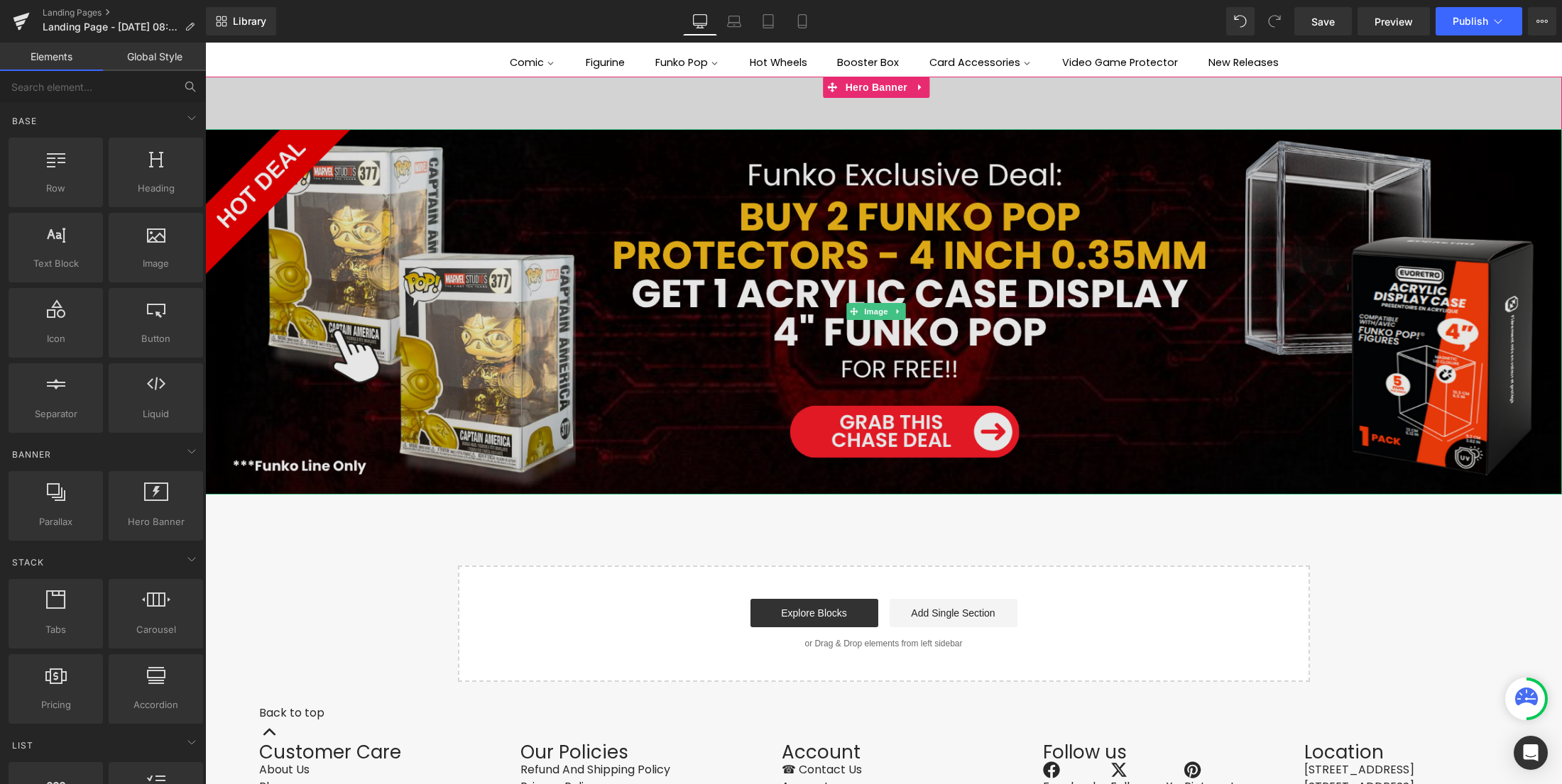
scroll to position [6, 0]
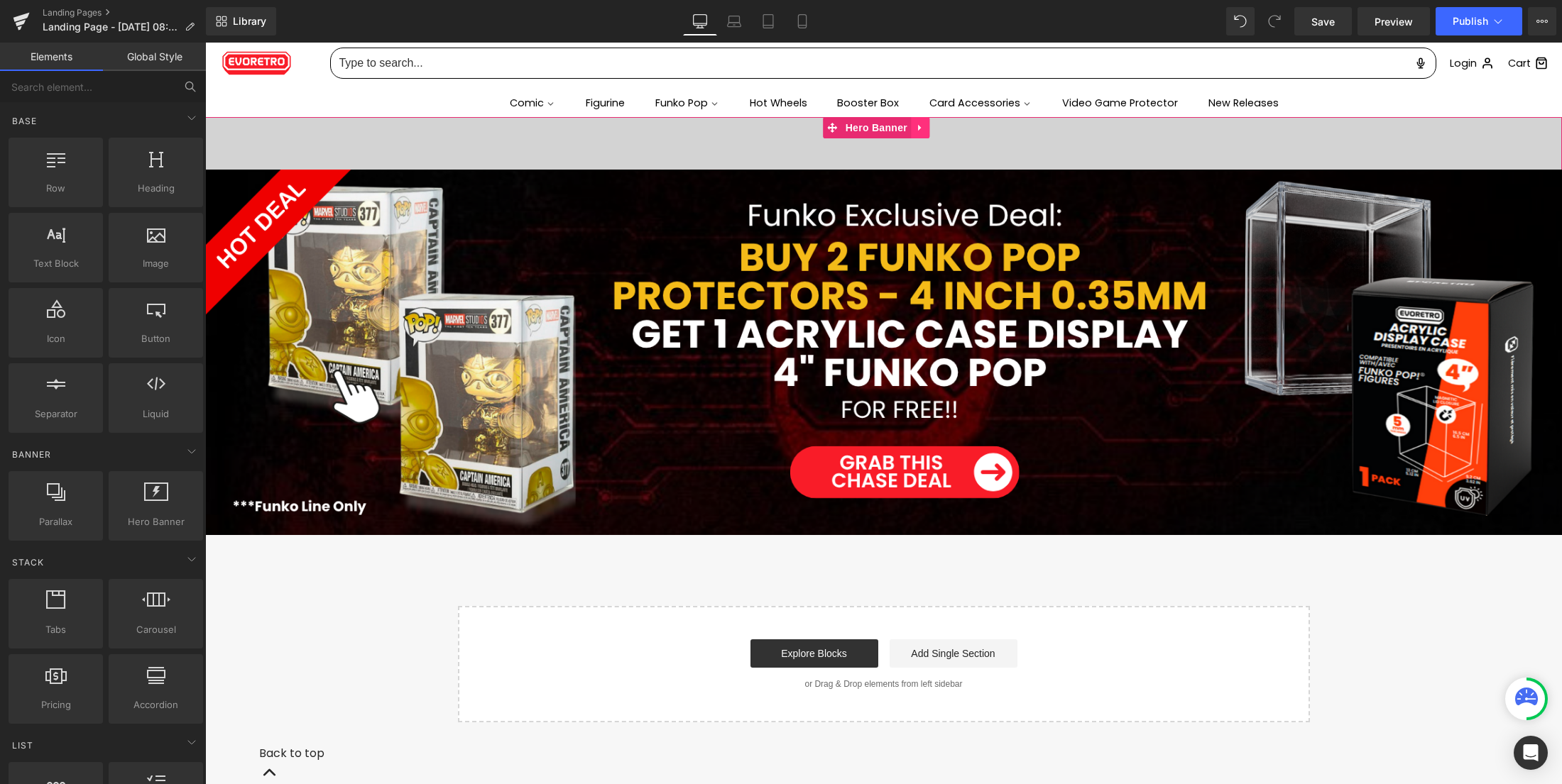
click at [923, 132] on link at bounding box center [920, 128] width 18 height 21
click at [933, 135] on link at bounding box center [929, 128] width 18 height 21
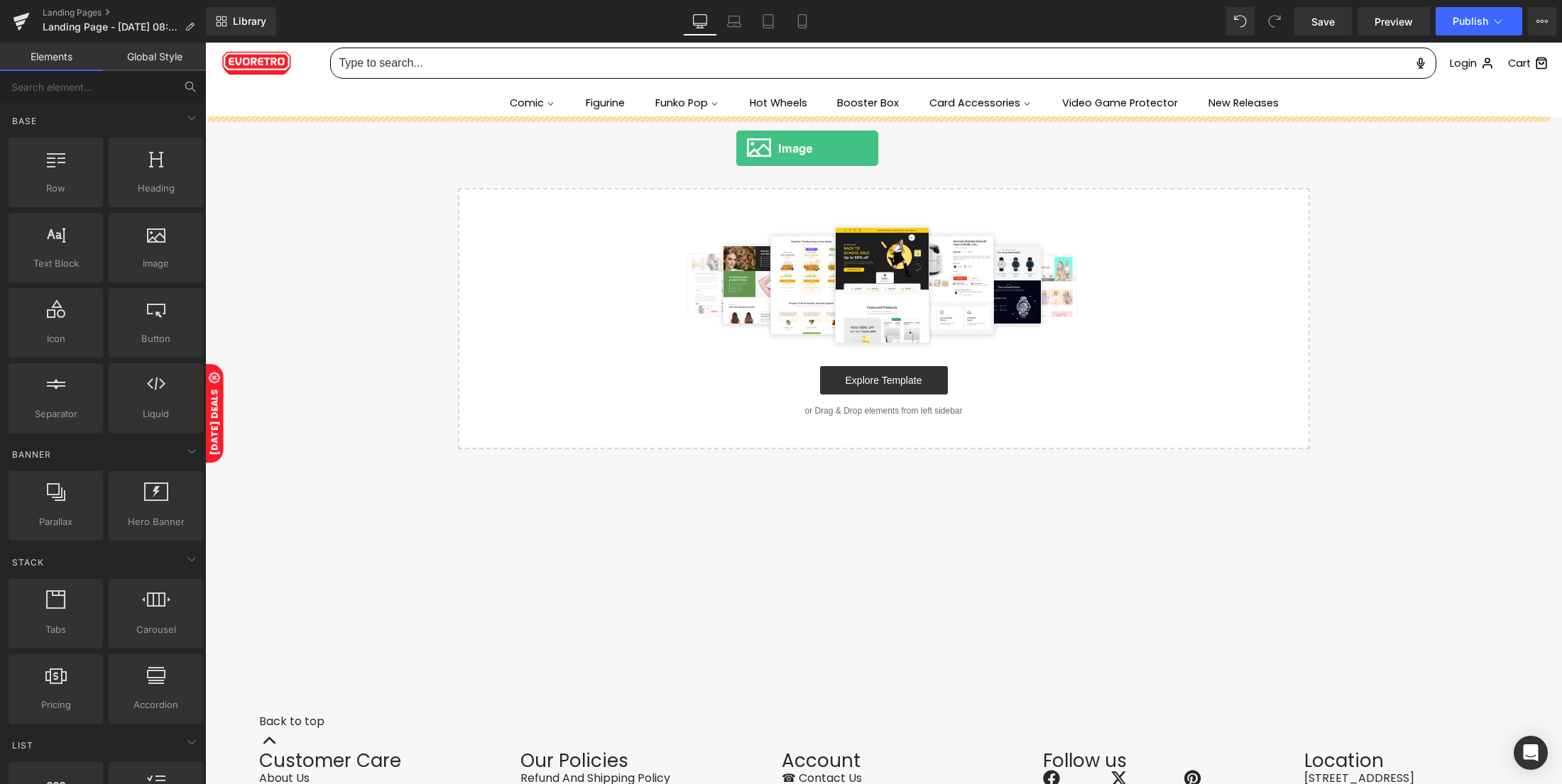
drag, startPoint x: 377, startPoint y: 281, endPoint x: 737, endPoint y: 148, distance: 383.8
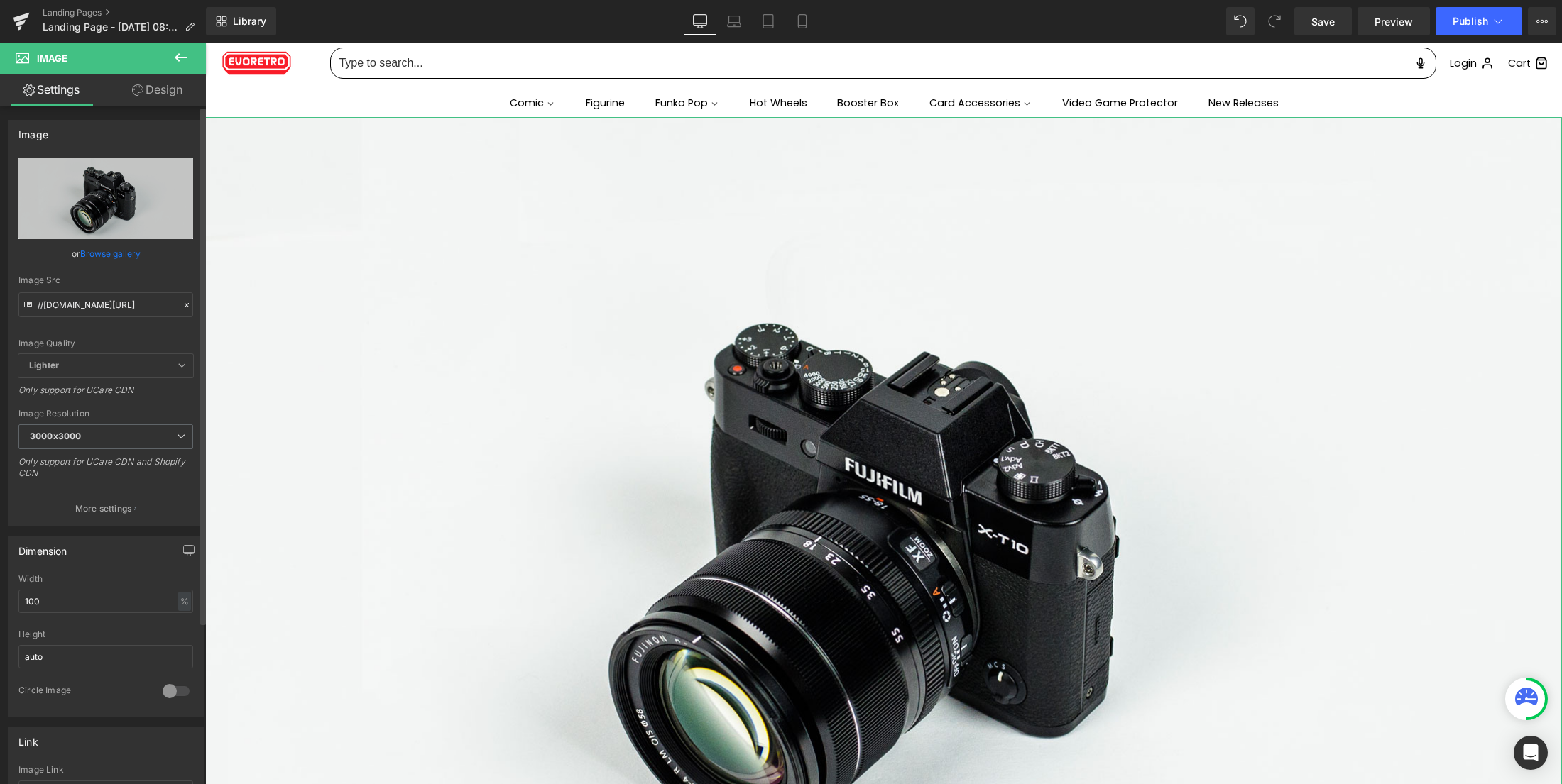
click at [182, 307] on icon at bounding box center [186, 305] width 10 height 10
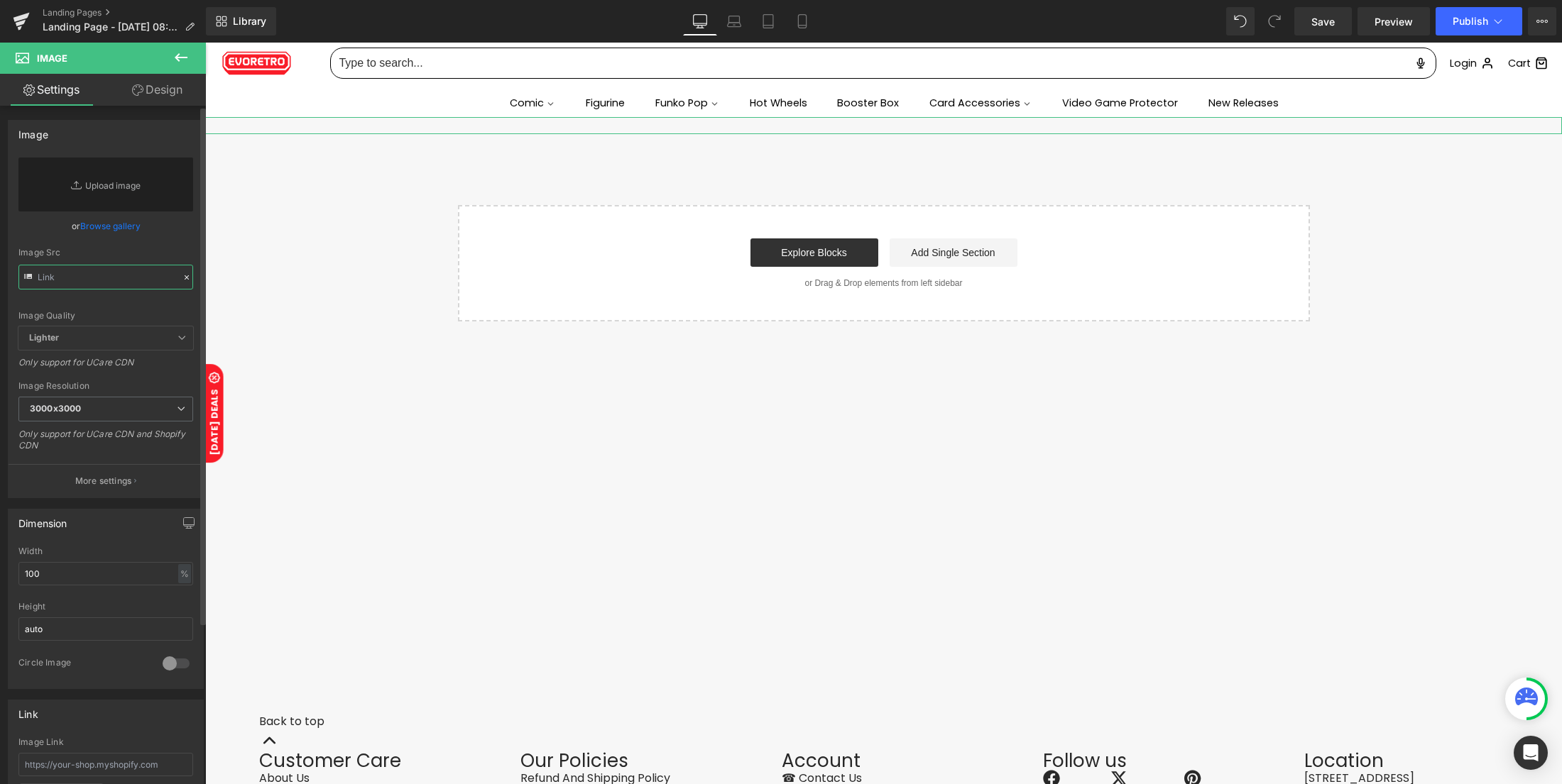
click at [117, 280] on input "text" at bounding box center [105, 276] width 174 height 25
paste input "[URL][DOMAIN_NAME]"
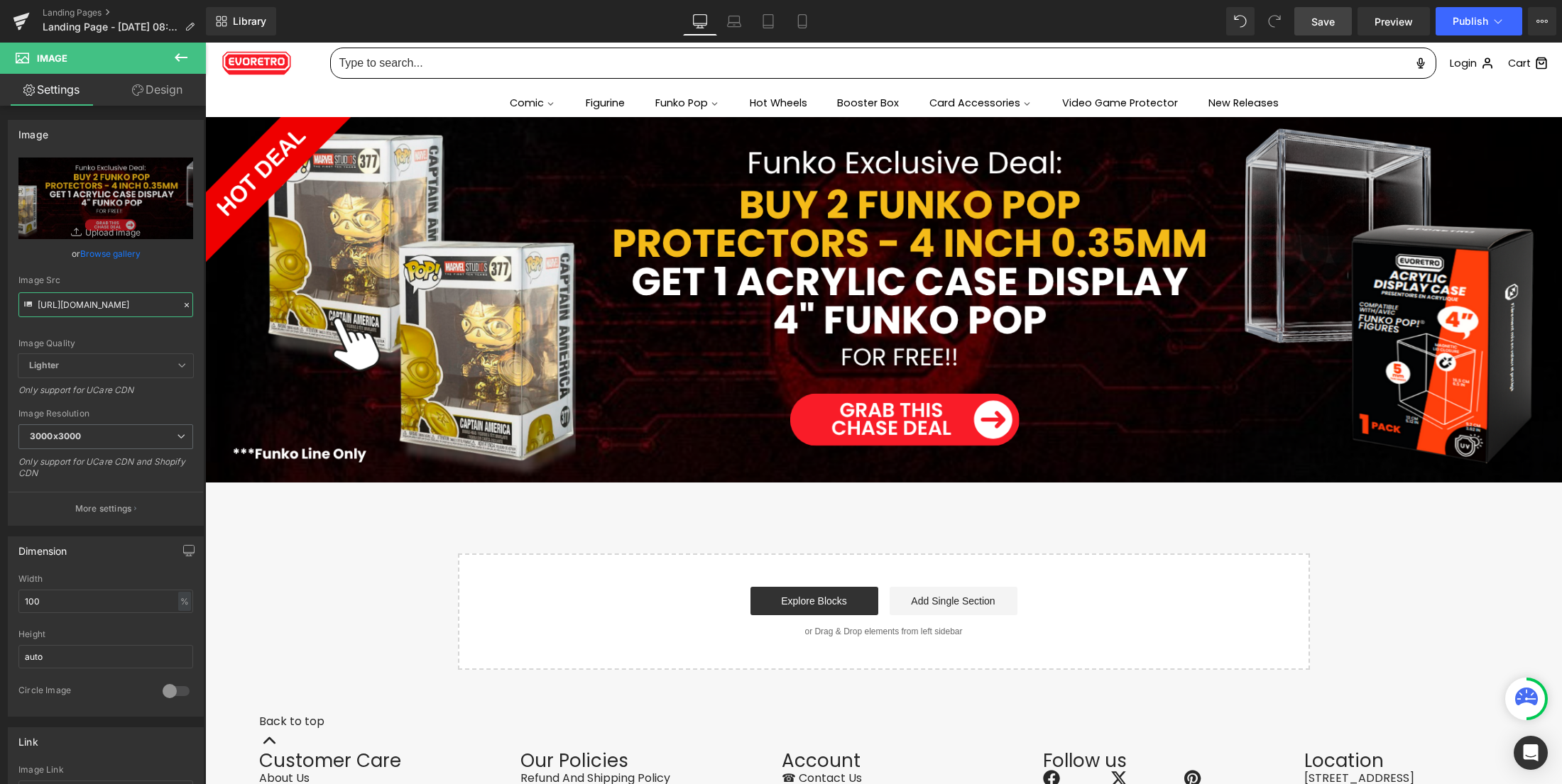
type input "[URL][DOMAIN_NAME]"
click at [1310, 17] on link "Save" at bounding box center [1323, 20] width 58 height 28
click at [1378, 27] on span "Preview" at bounding box center [1394, 22] width 39 height 15
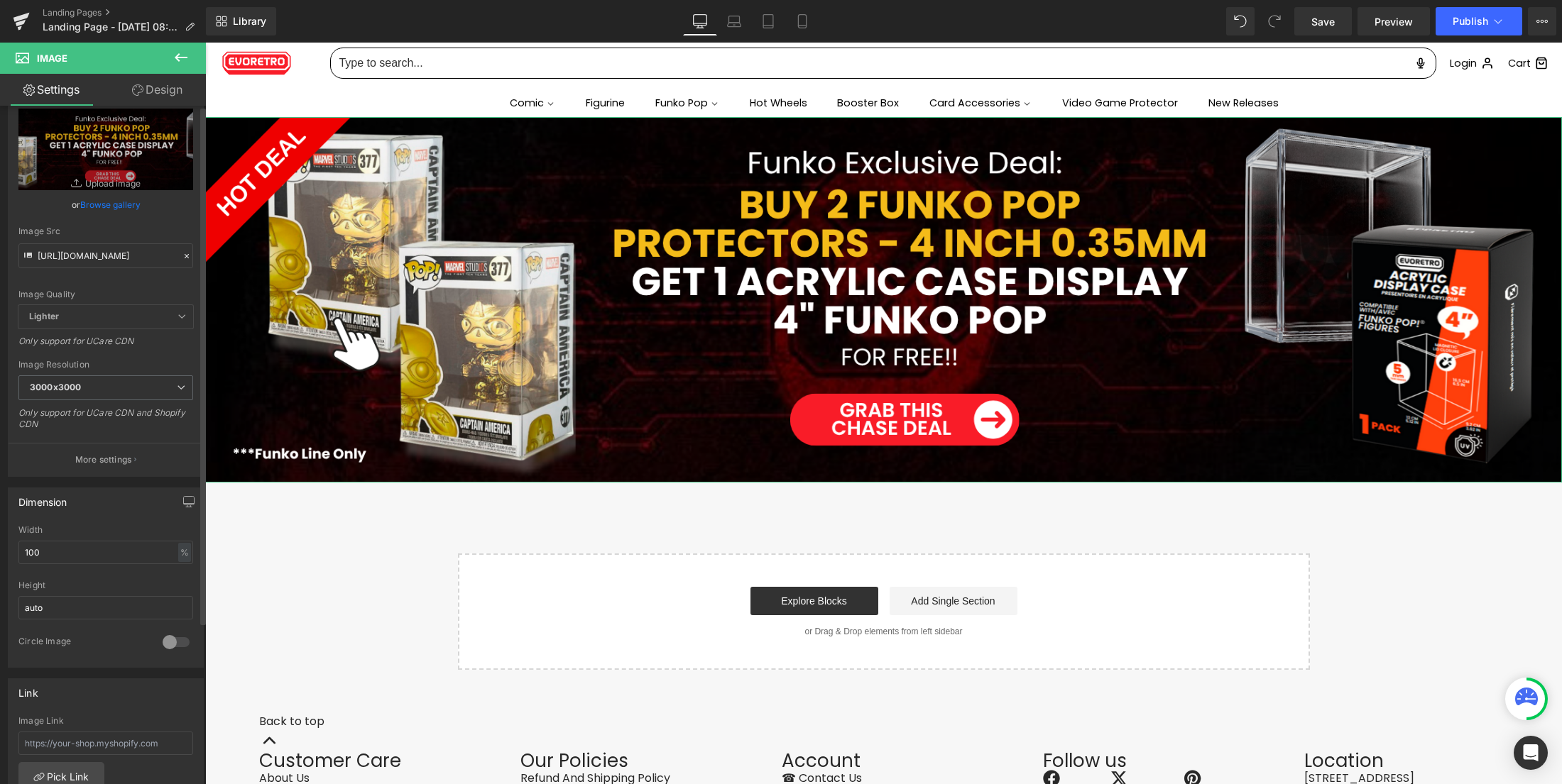
scroll to position [95, 0]
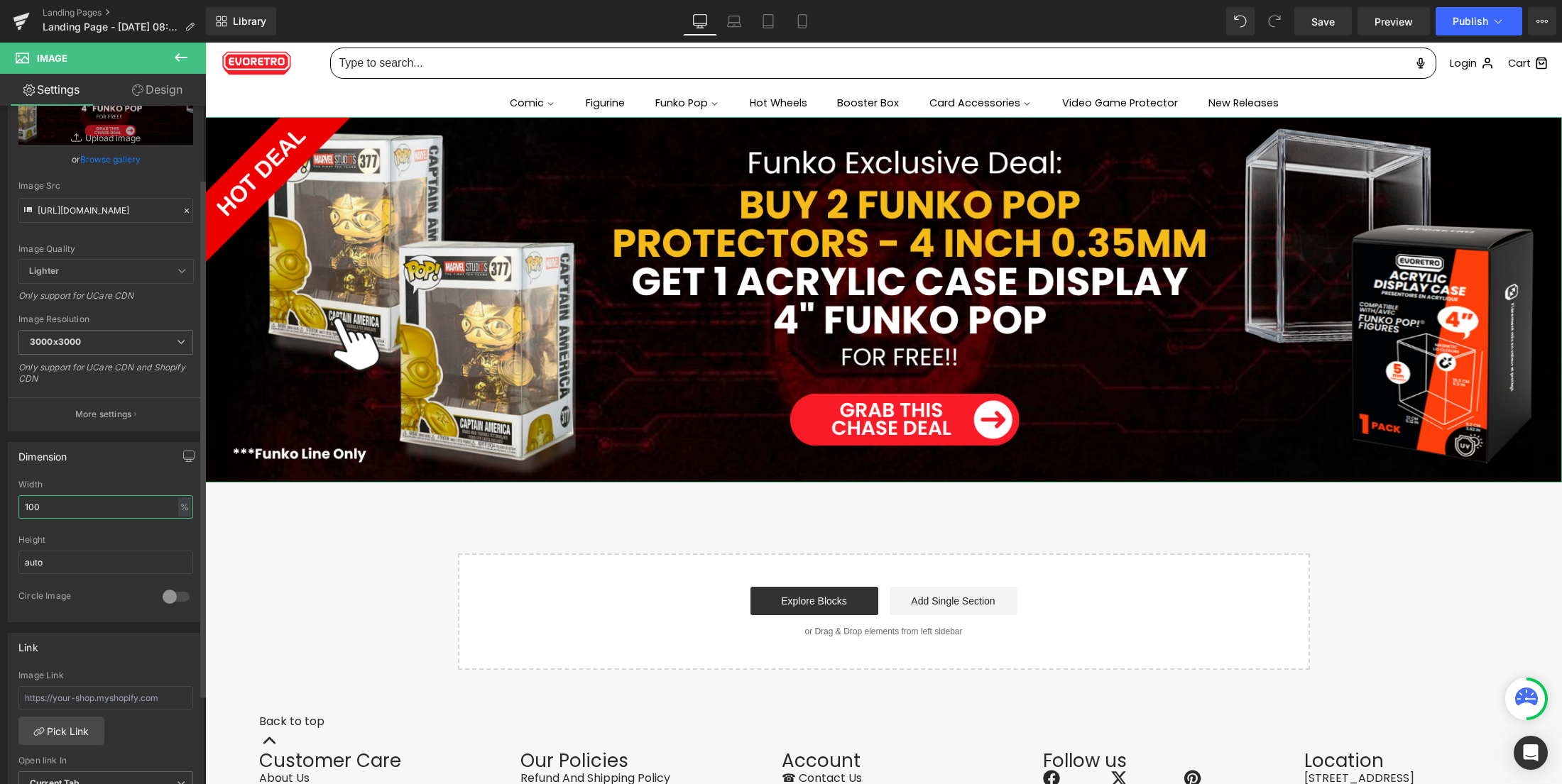
click at [77, 507] on input "100" at bounding box center [105, 507] width 174 height 23
click at [80, 507] on input "100" at bounding box center [105, 507] width 174 height 23
type input "auto"
click at [54, 455] on div "Dimension" at bounding box center [42, 453] width 49 height 20
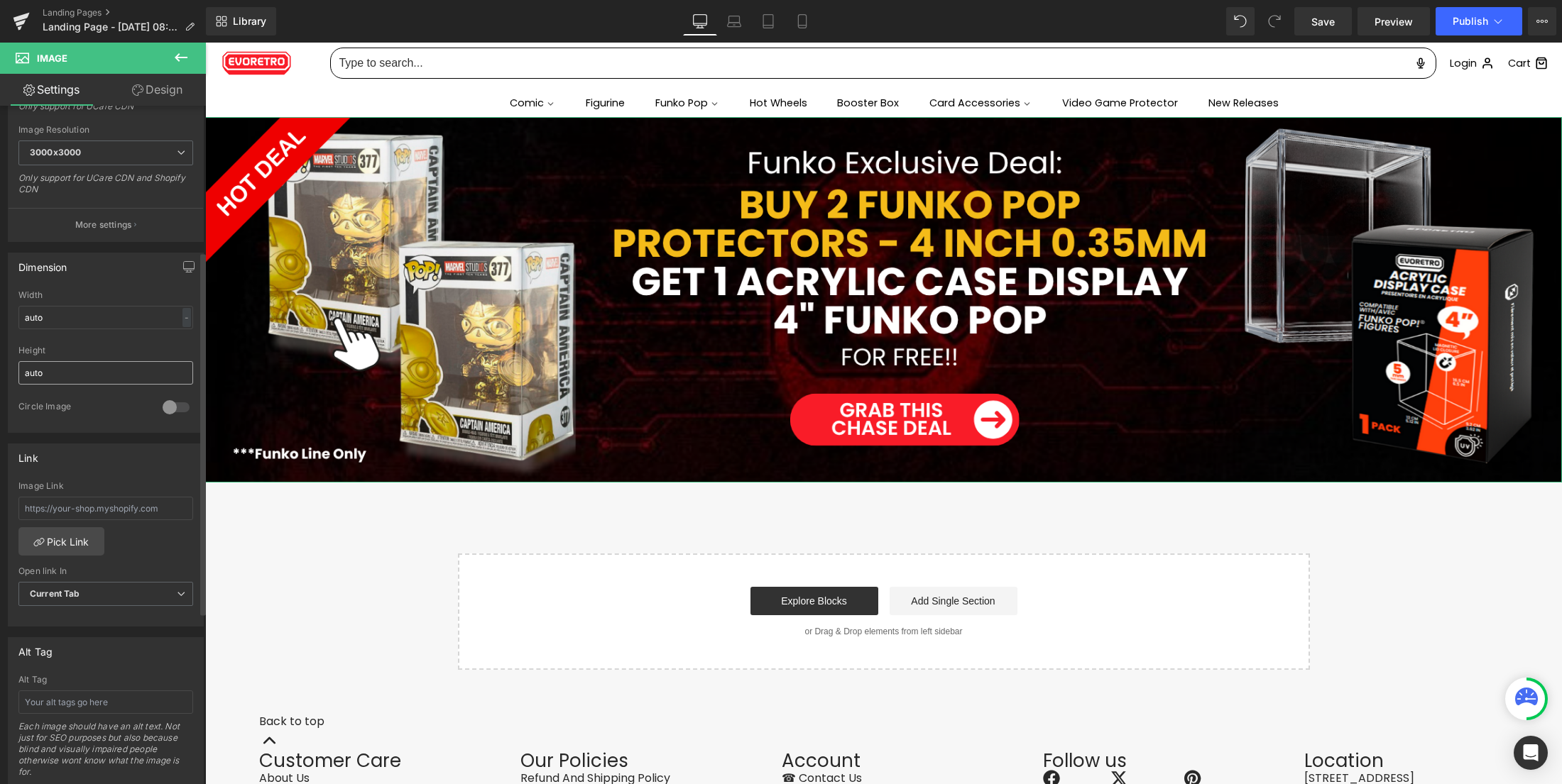
scroll to position [189, 0]
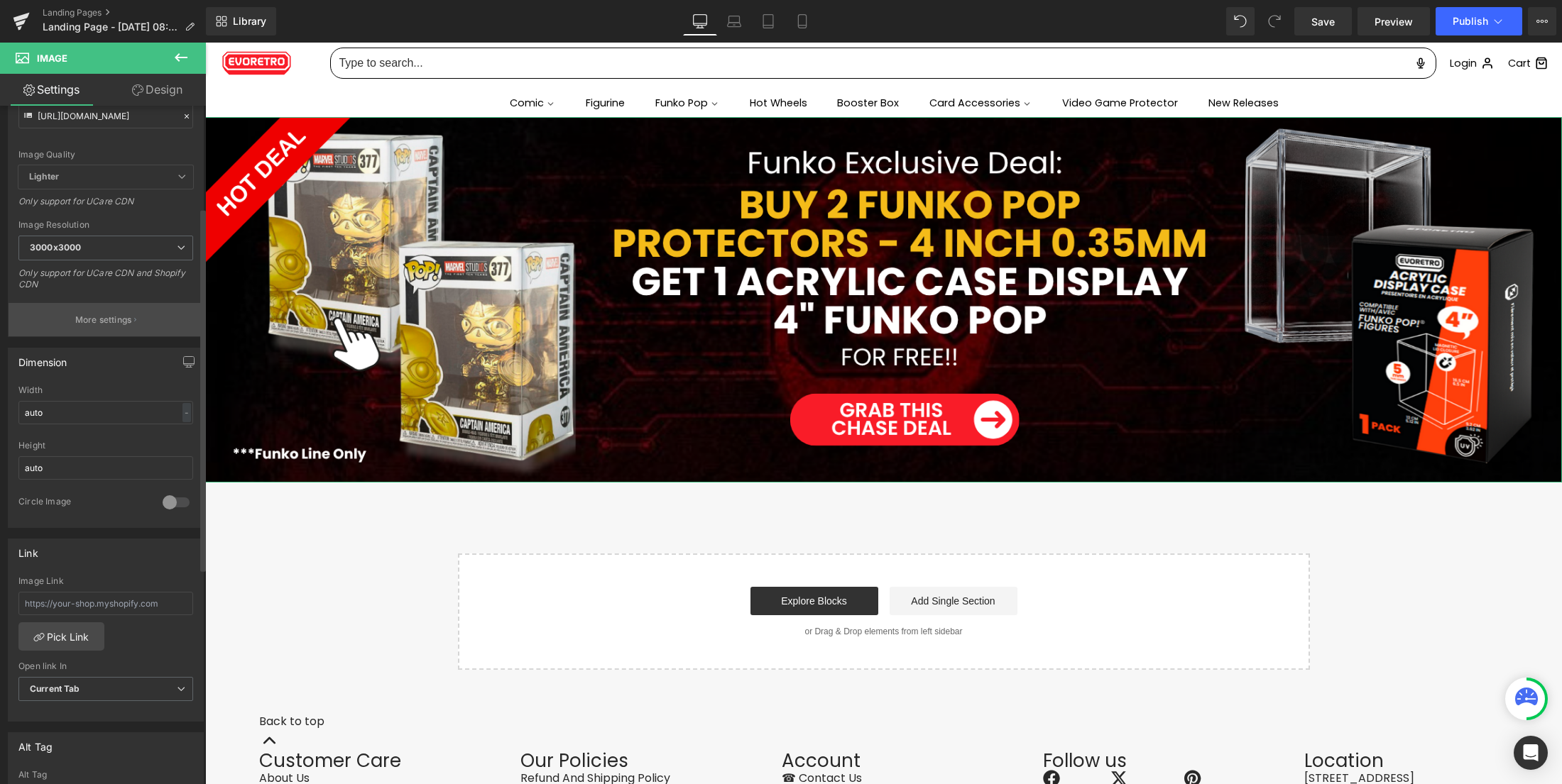
click at [134, 319] on icon "button" at bounding box center [135, 320] width 2 height 7
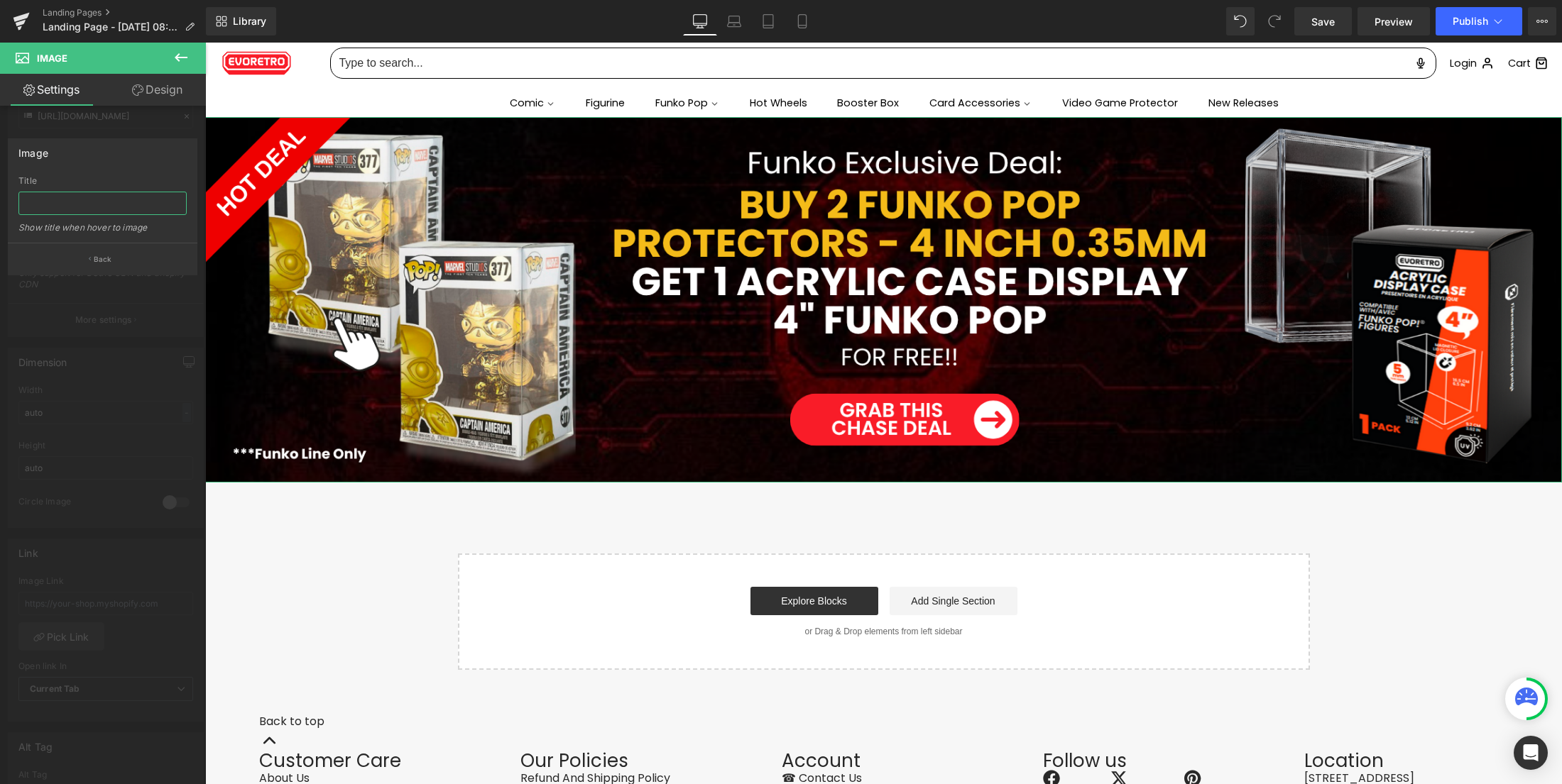
click at [111, 195] on input "text" at bounding box center [102, 203] width 168 height 23
type input "Buy 2 4" PET Protector, Get 1 acrylic case"
click at [139, 259] on button "Back" at bounding box center [102, 258] width 189 height 32
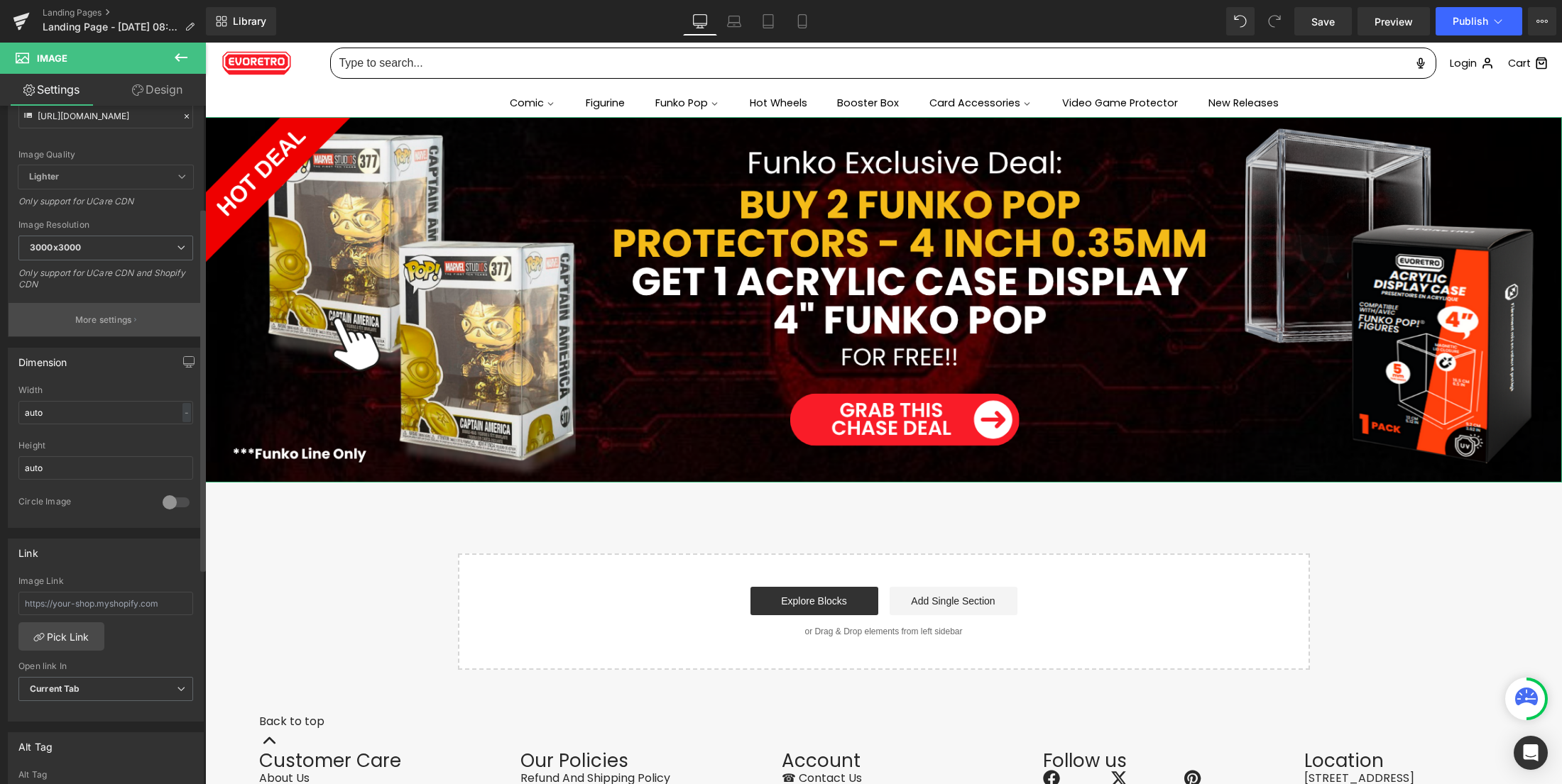
click at [117, 309] on button "More settings" at bounding box center [105, 320] width 195 height 33
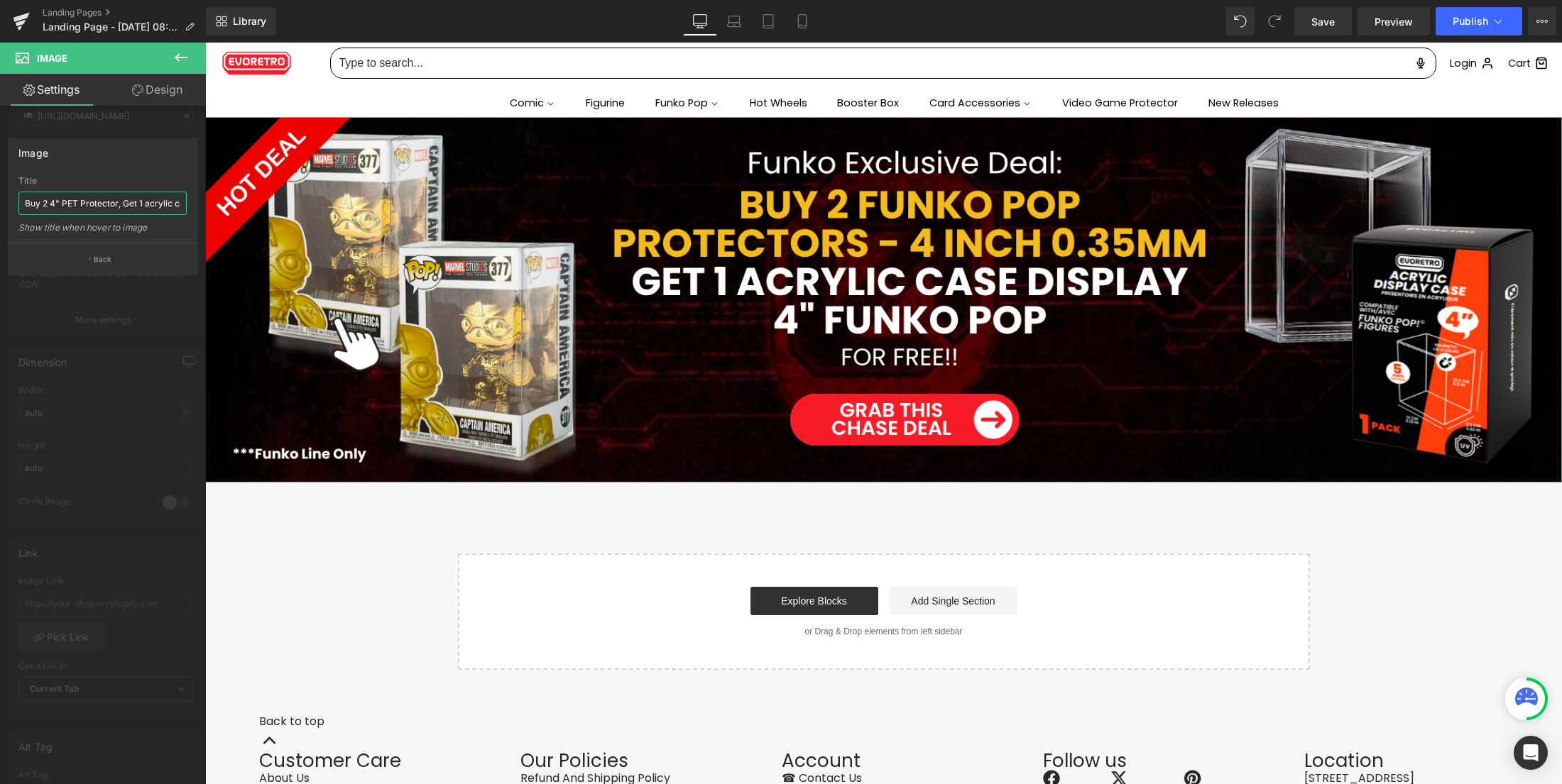
click at [108, 214] on input "Buy 2 4" PET Protector, Get 1 acrylic case" at bounding box center [102, 203] width 168 height 23
click at [126, 258] on button "Back" at bounding box center [102, 258] width 189 height 32
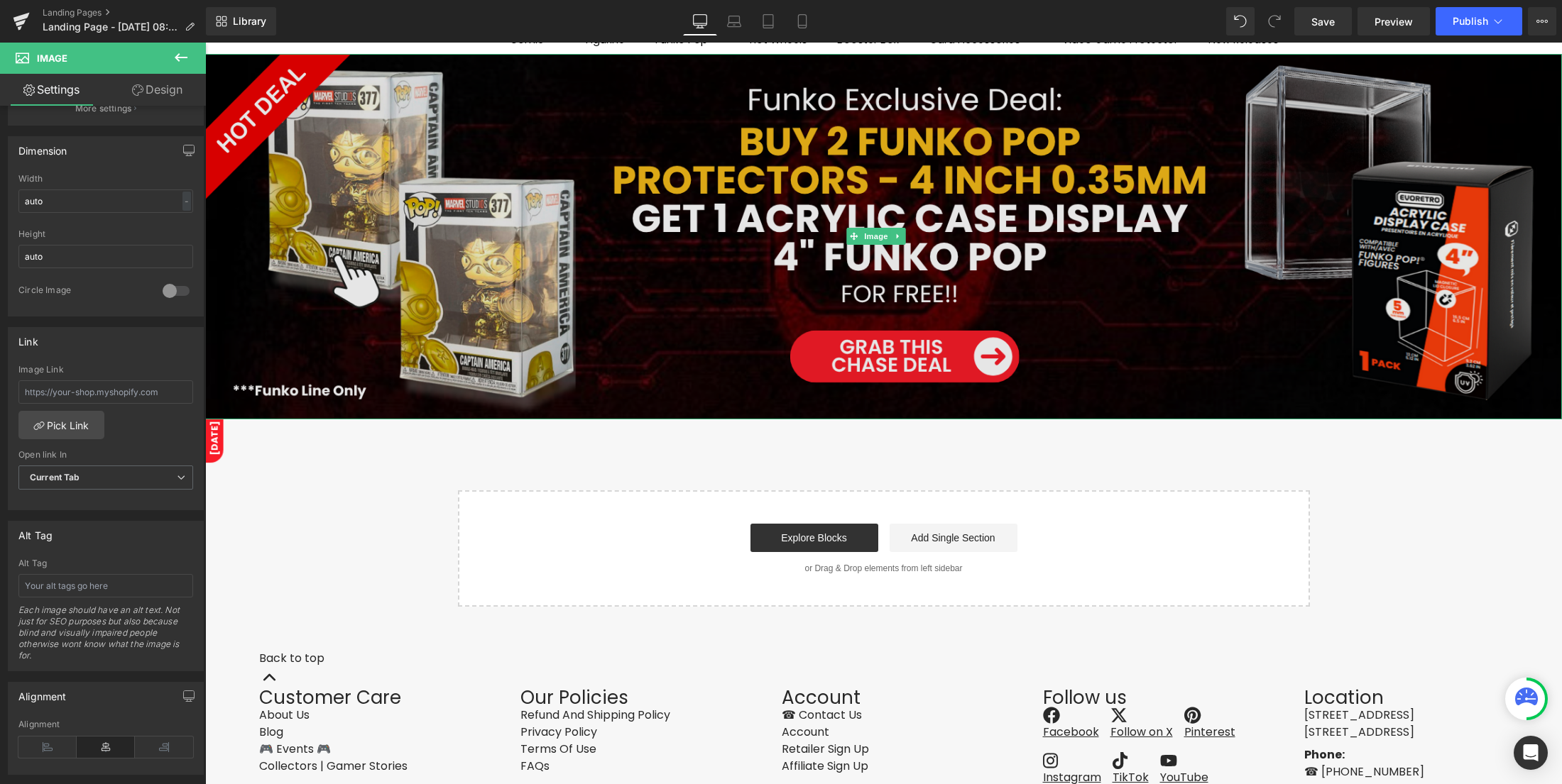
scroll to position [101, 0]
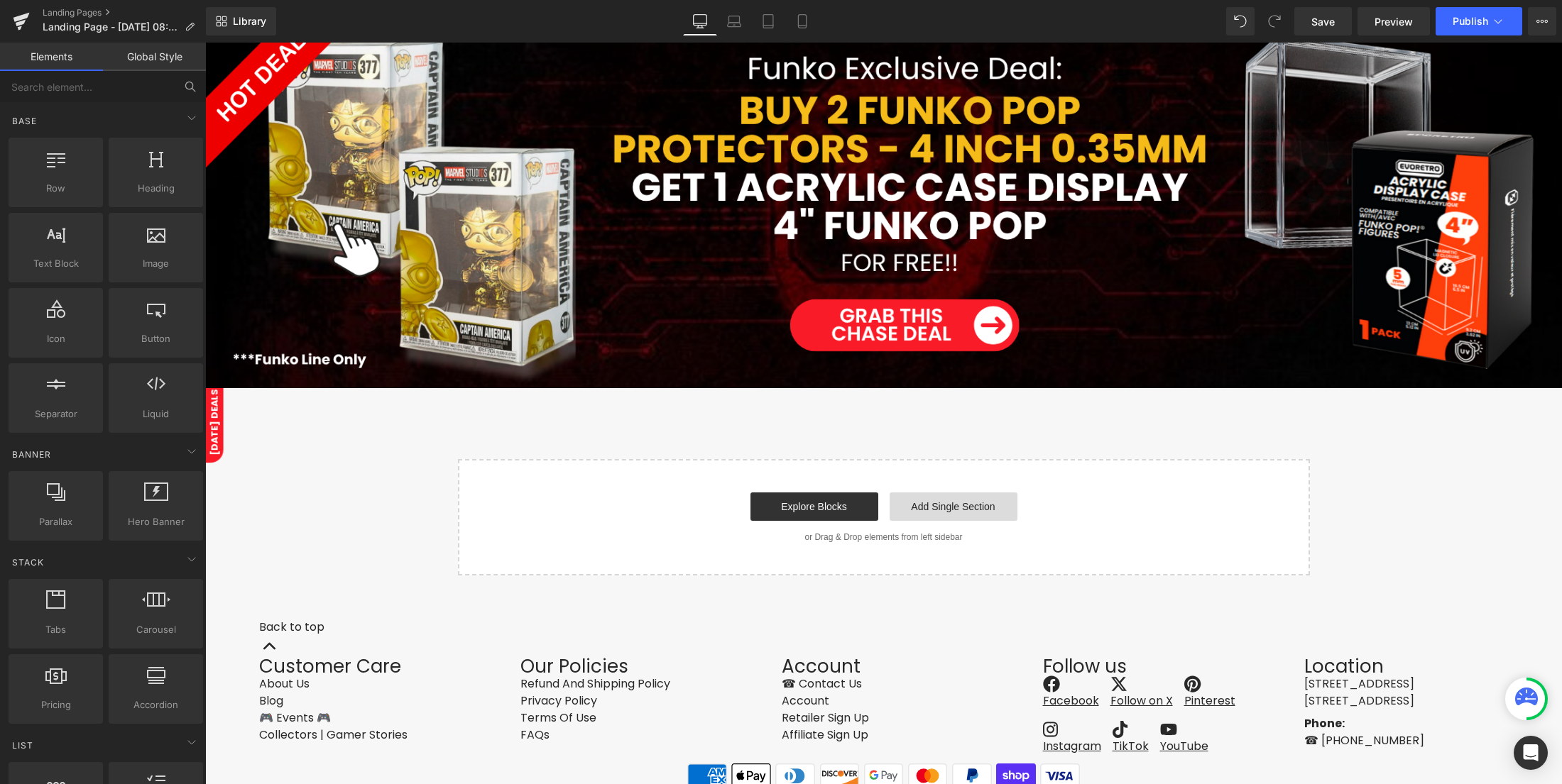
click at [953, 501] on link "Add Single Section" at bounding box center [953, 506] width 128 height 28
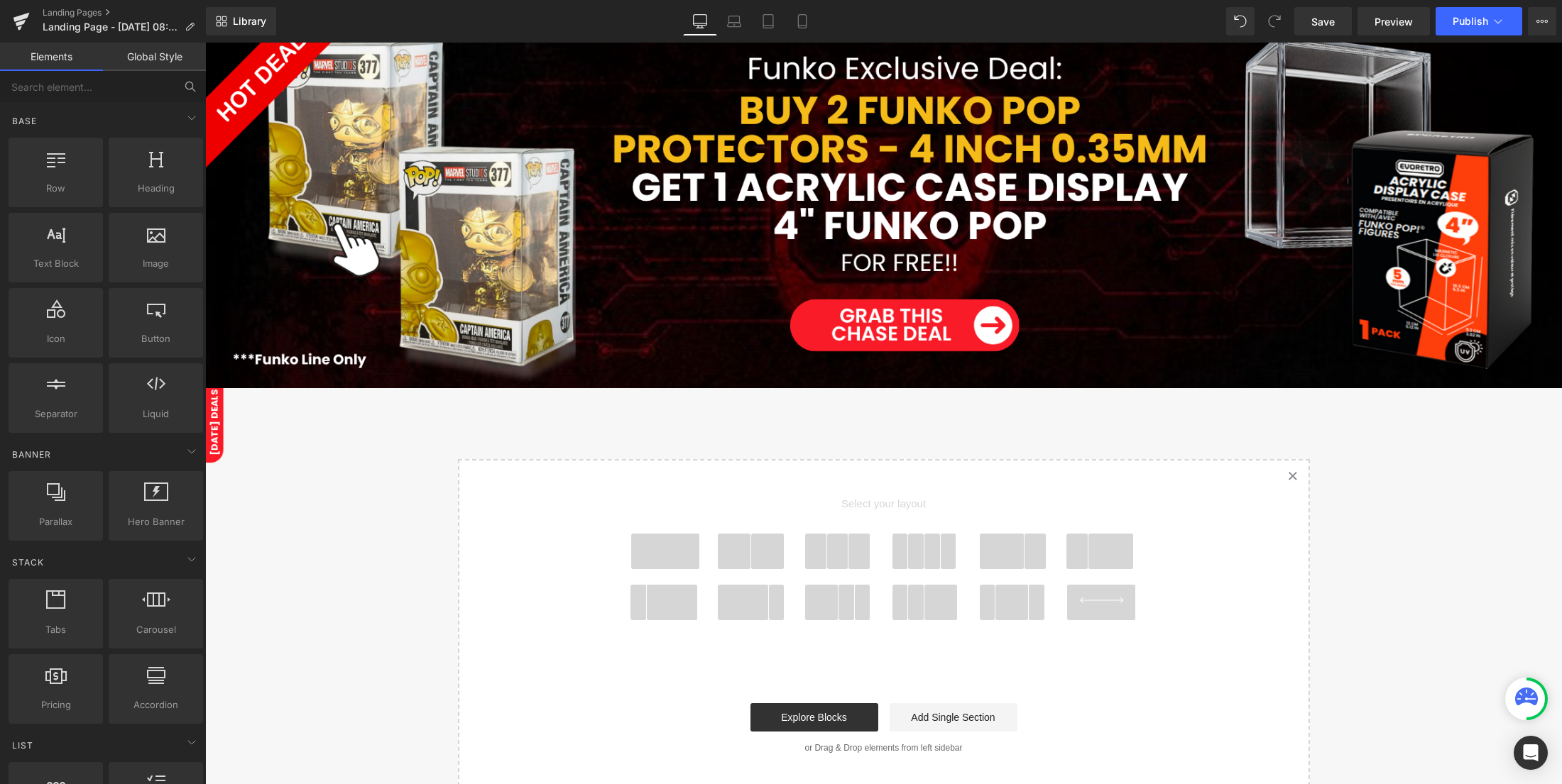
click at [676, 552] on span at bounding box center [665, 551] width 68 height 36
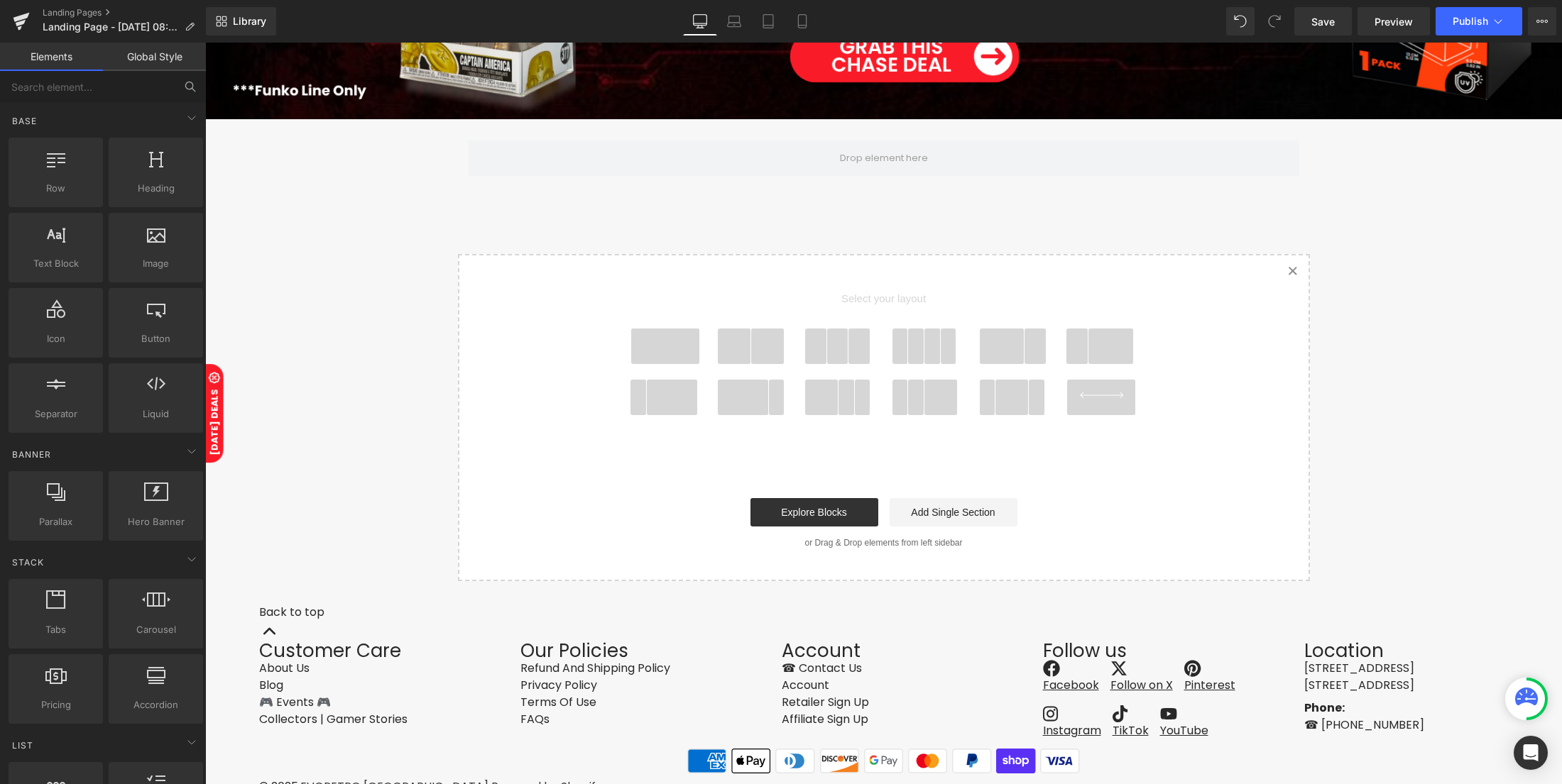
scroll to position [375, 0]
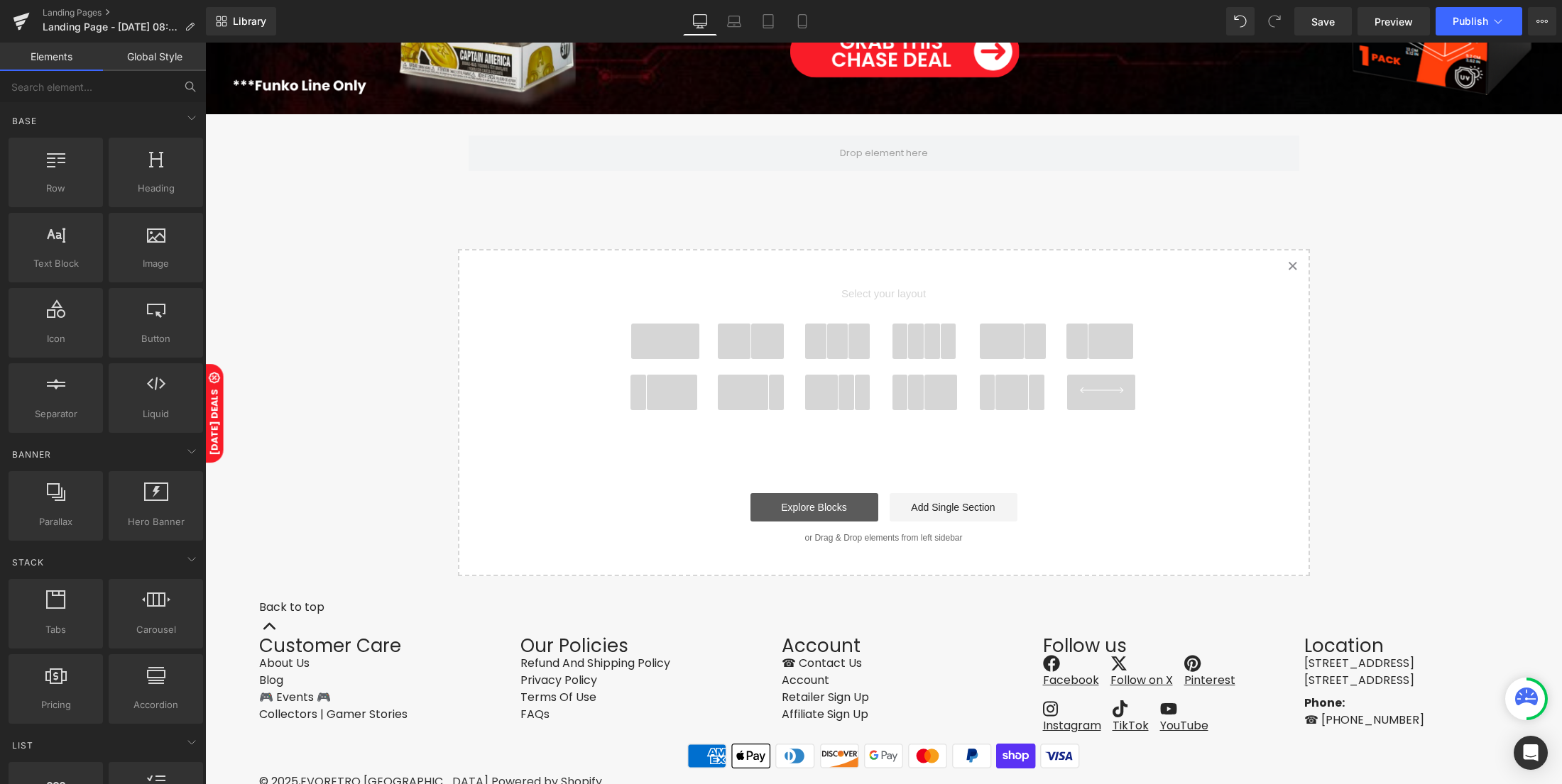
click at [780, 495] on link "Explore Blocks" at bounding box center [814, 507] width 128 height 28
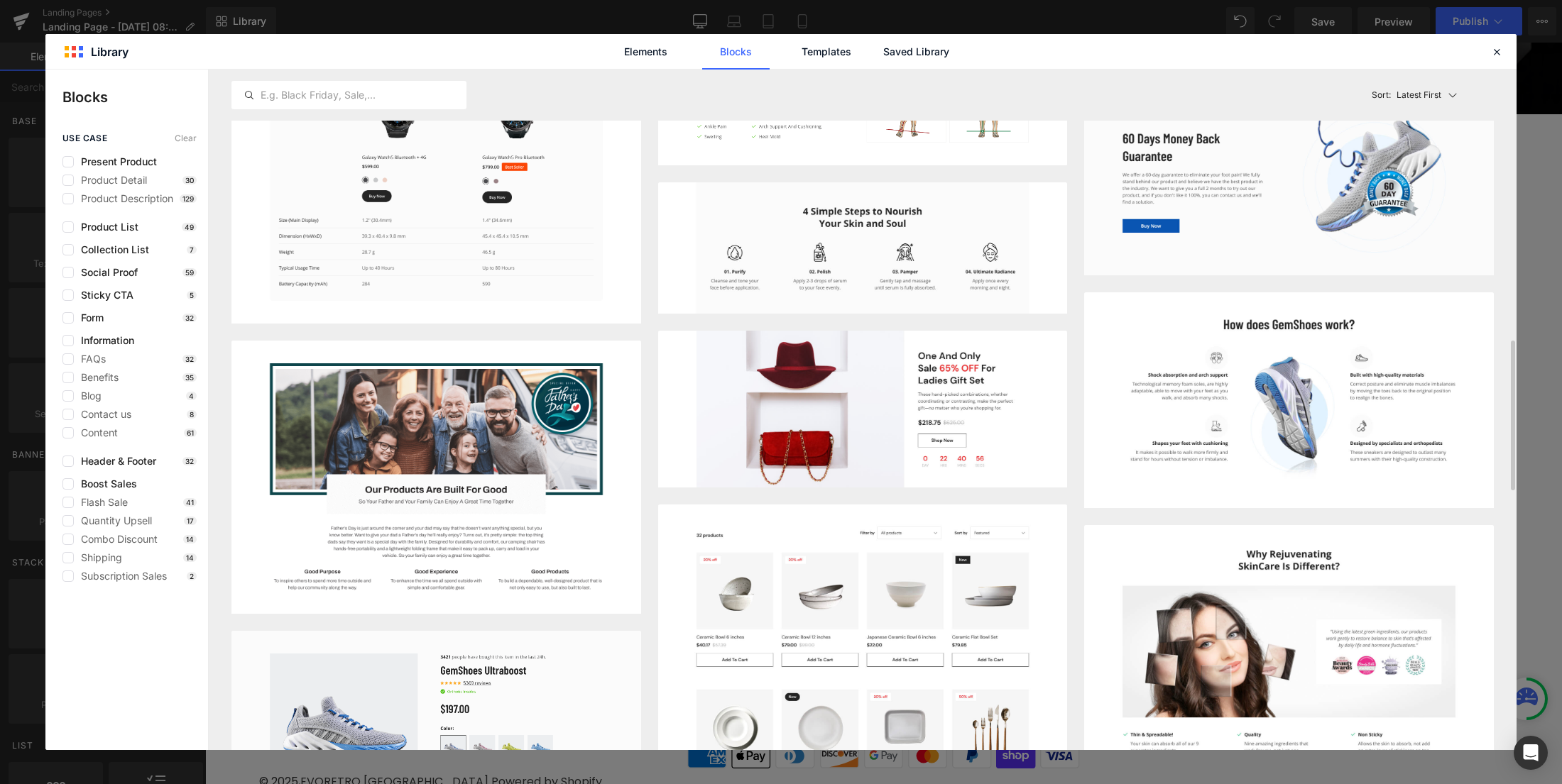
scroll to position [1420, 0]
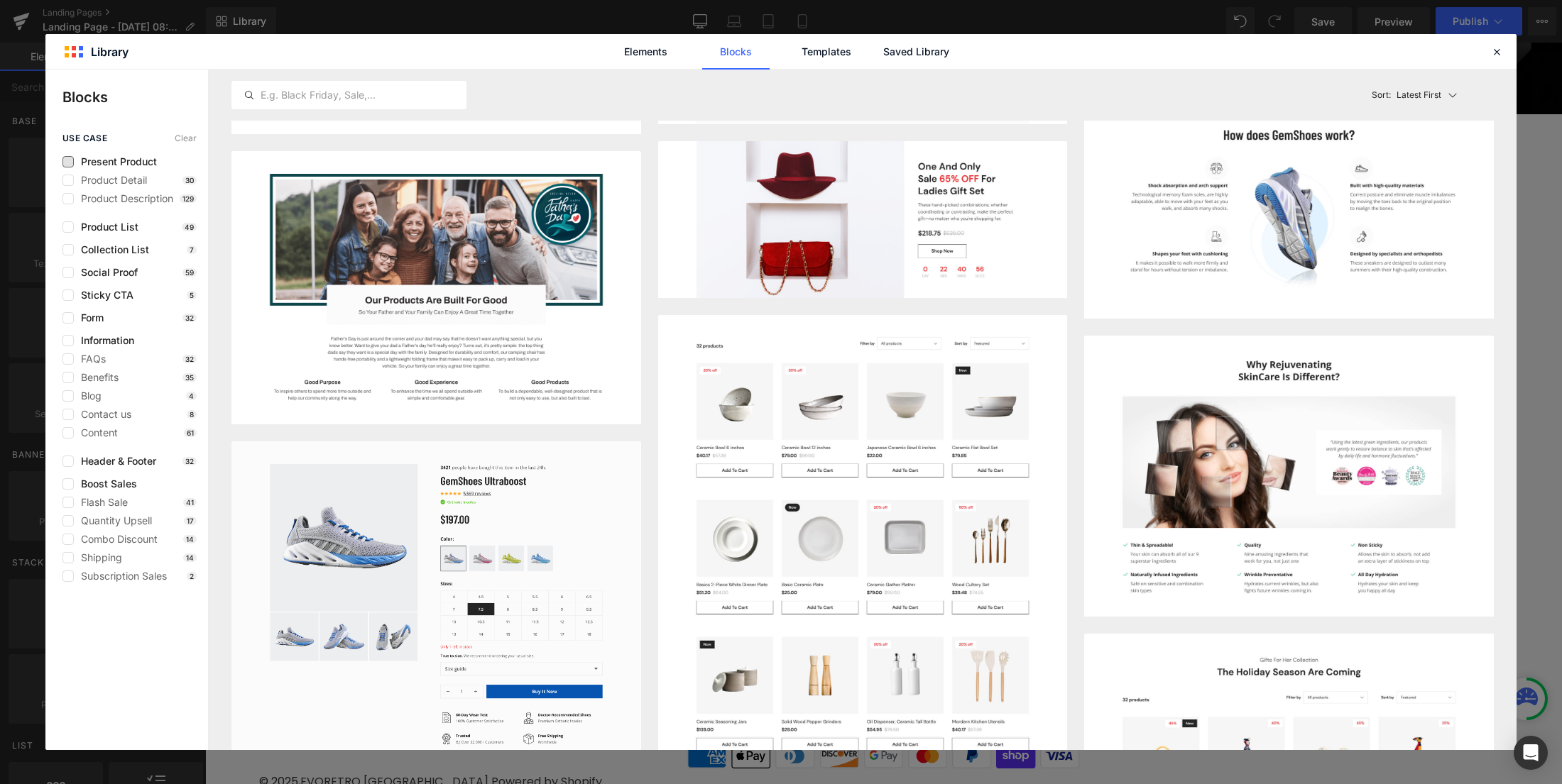
click at [112, 160] on span "Present Product" at bounding box center [115, 161] width 83 height 11
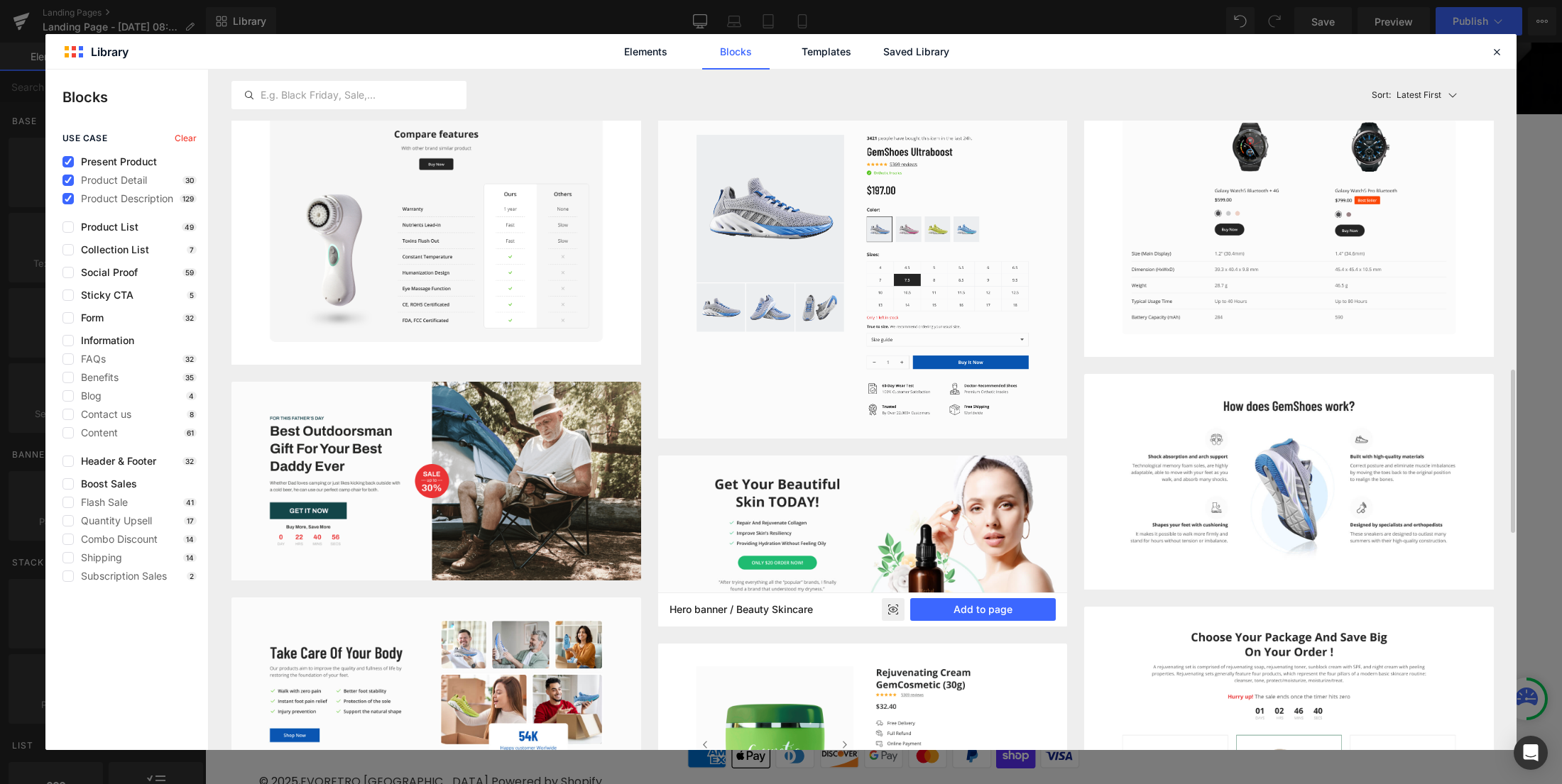
scroll to position [851, 0]
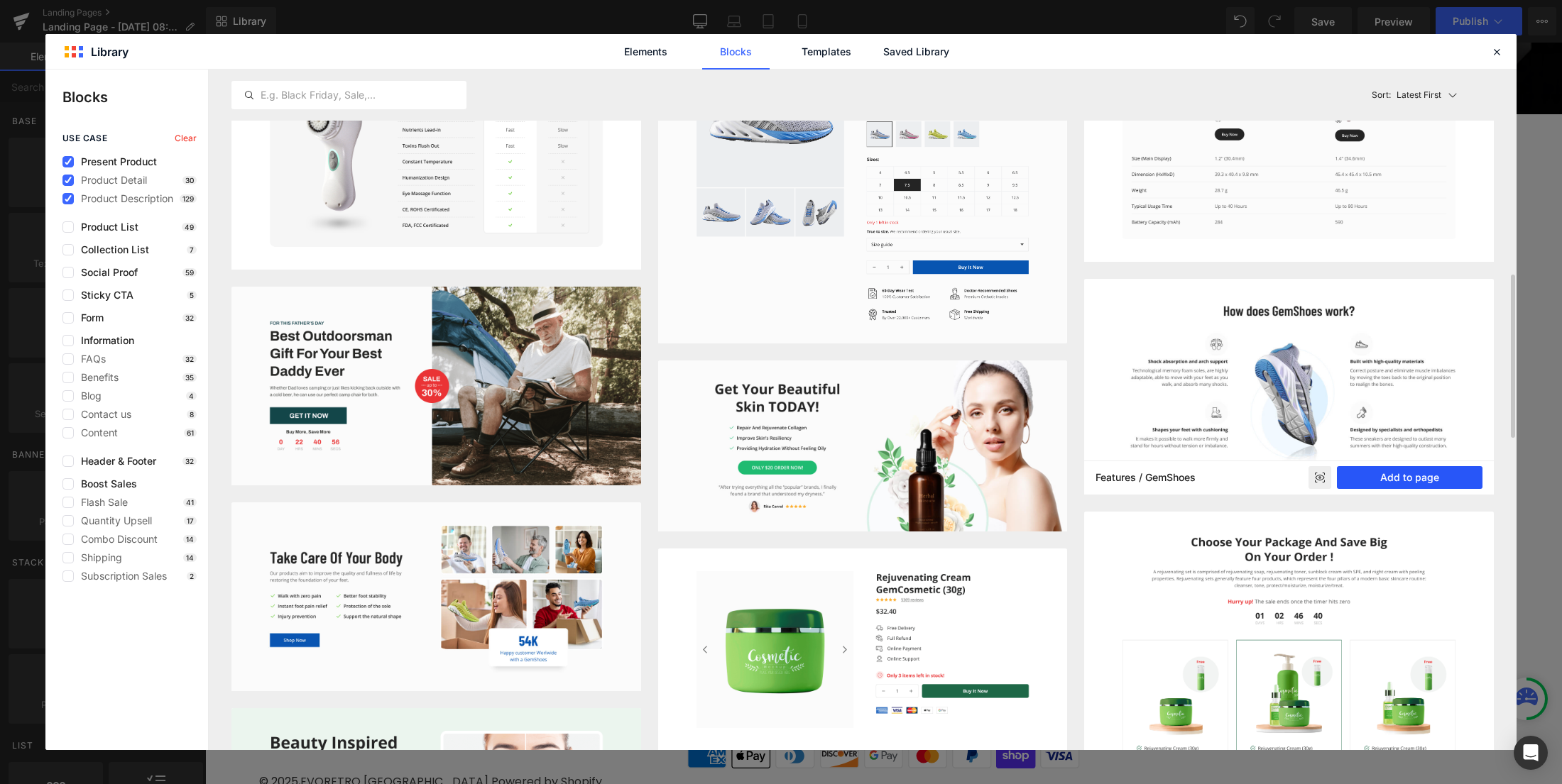
click at [1401, 479] on button "Add to page" at bounding box center [1410, 478] width 146 height 23
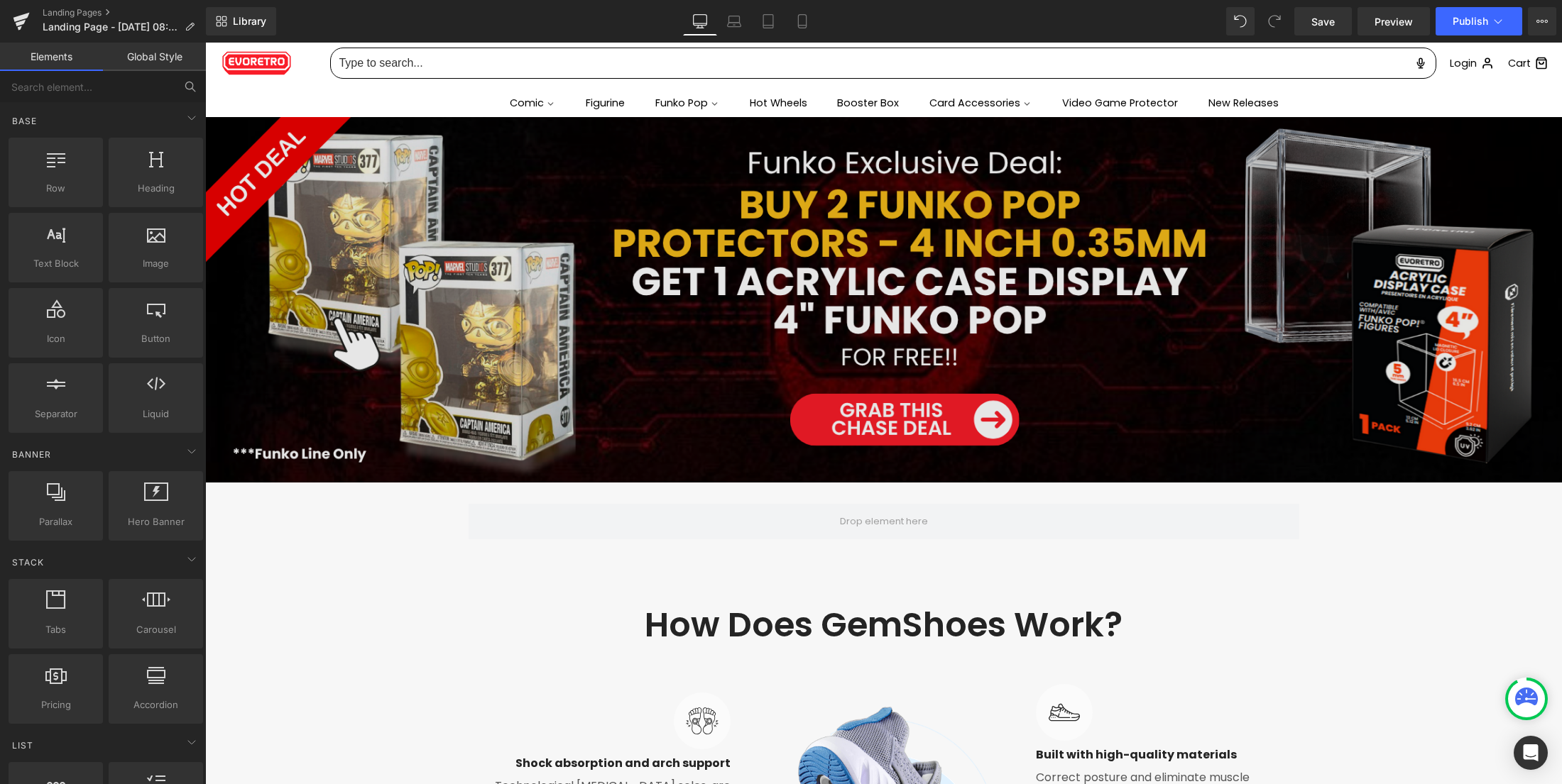
scroll to position [0, 0]
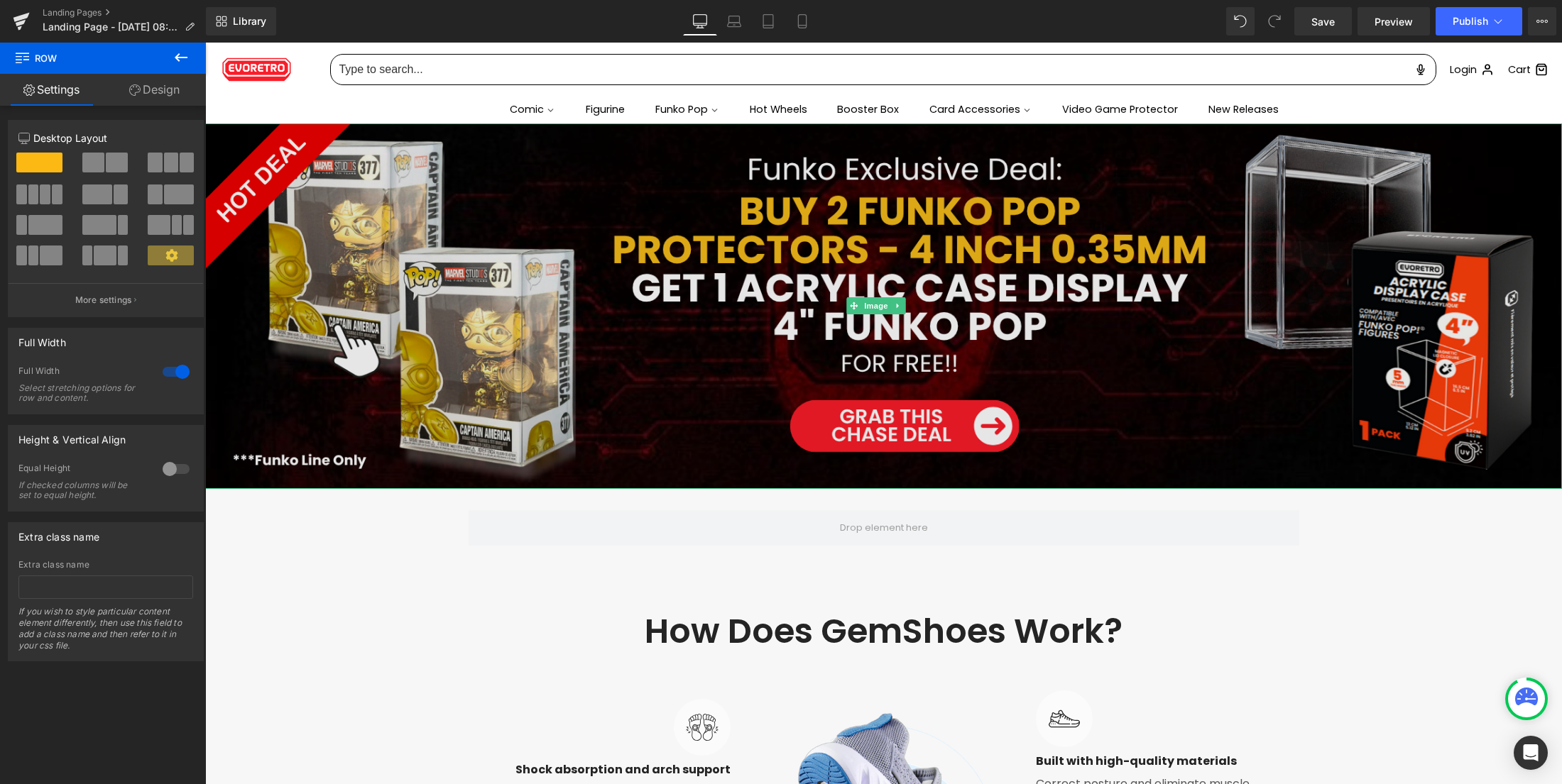
click at [986, 429] on img at bounding box center [884, 306] width 1357 height 365
